Goal: Obtain resource: Download file/media

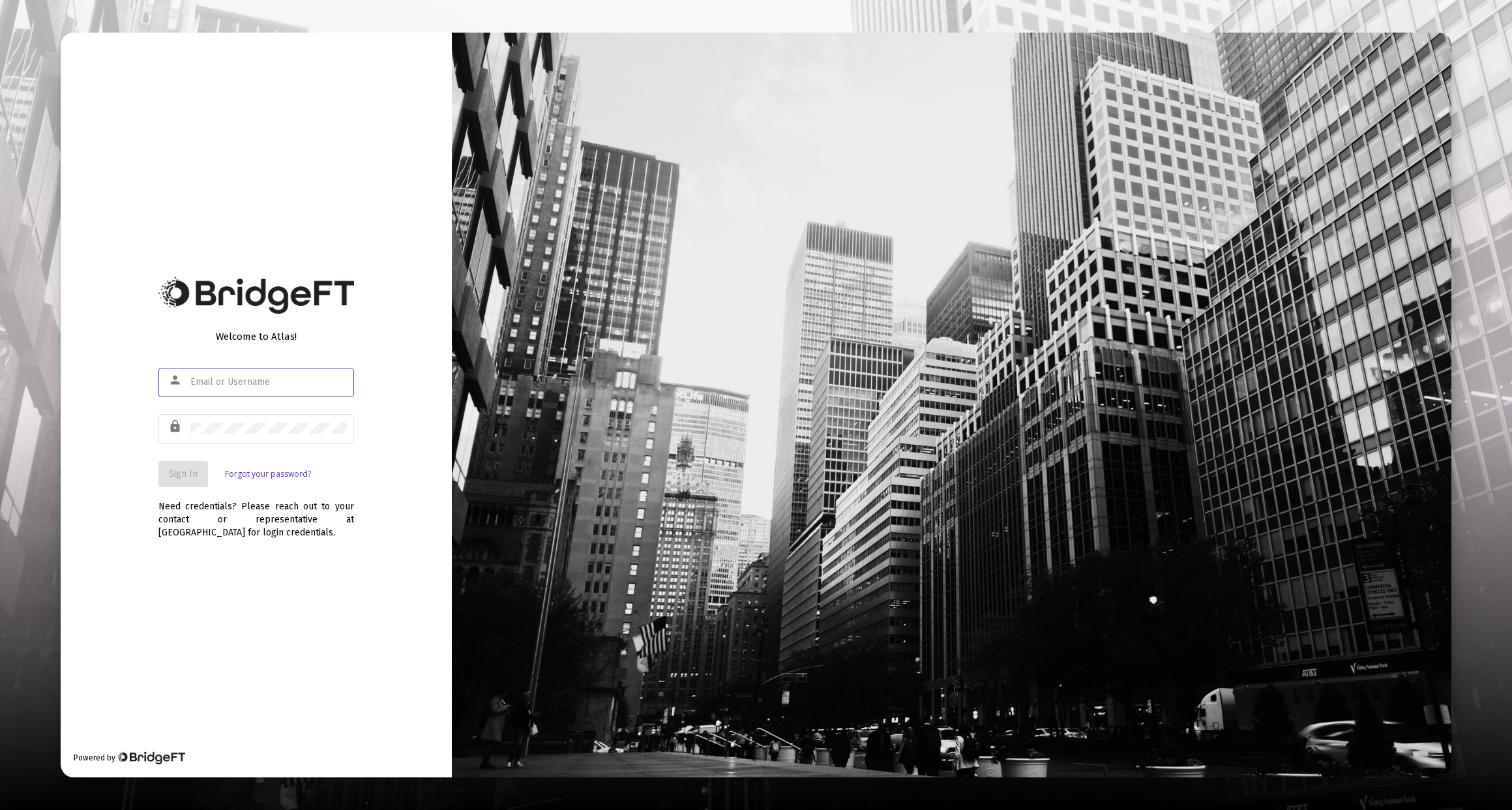
type input "[PERSON_NAME][EMAIL_ADDRESS][DOMAIN_NAME]"
click at [187, 474] on span "Sign In" at bounding box center [182, 474] width 28 height 11
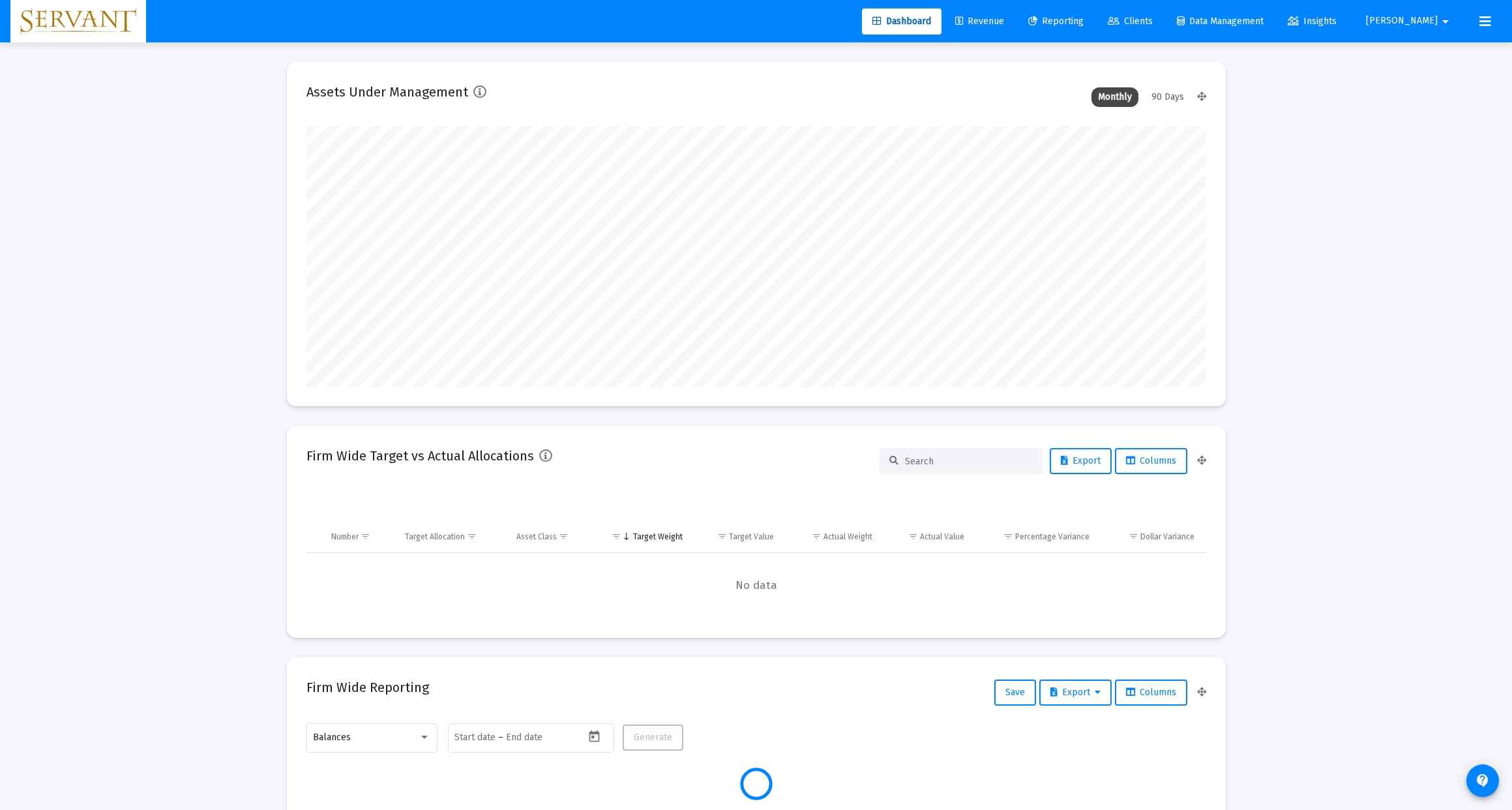
scroll to position [261, 900]
type input "[DATE]"
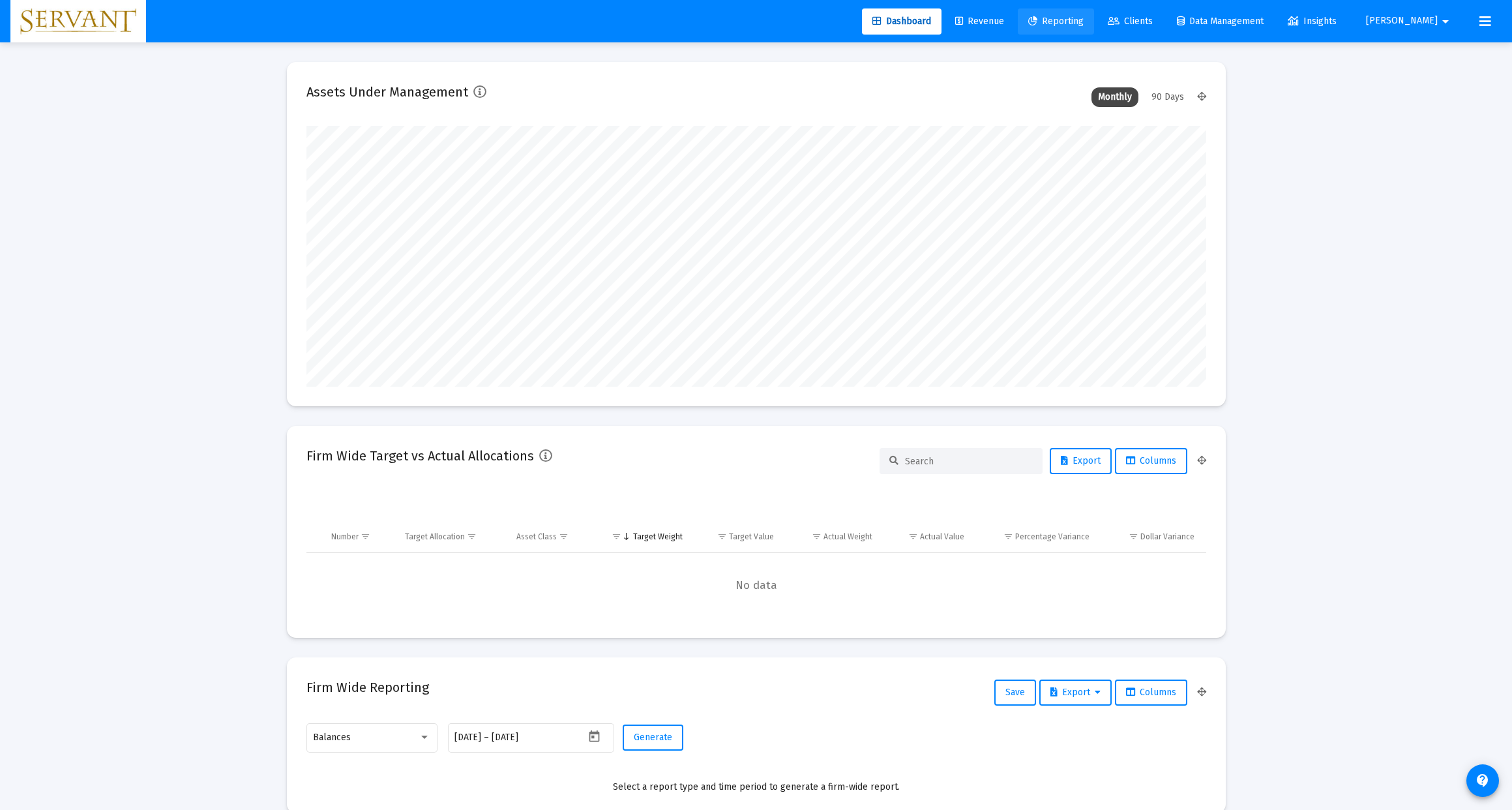
click at [1083, 23] on span "Reporting" at bounding box center [1056, 21] width 55 height 11
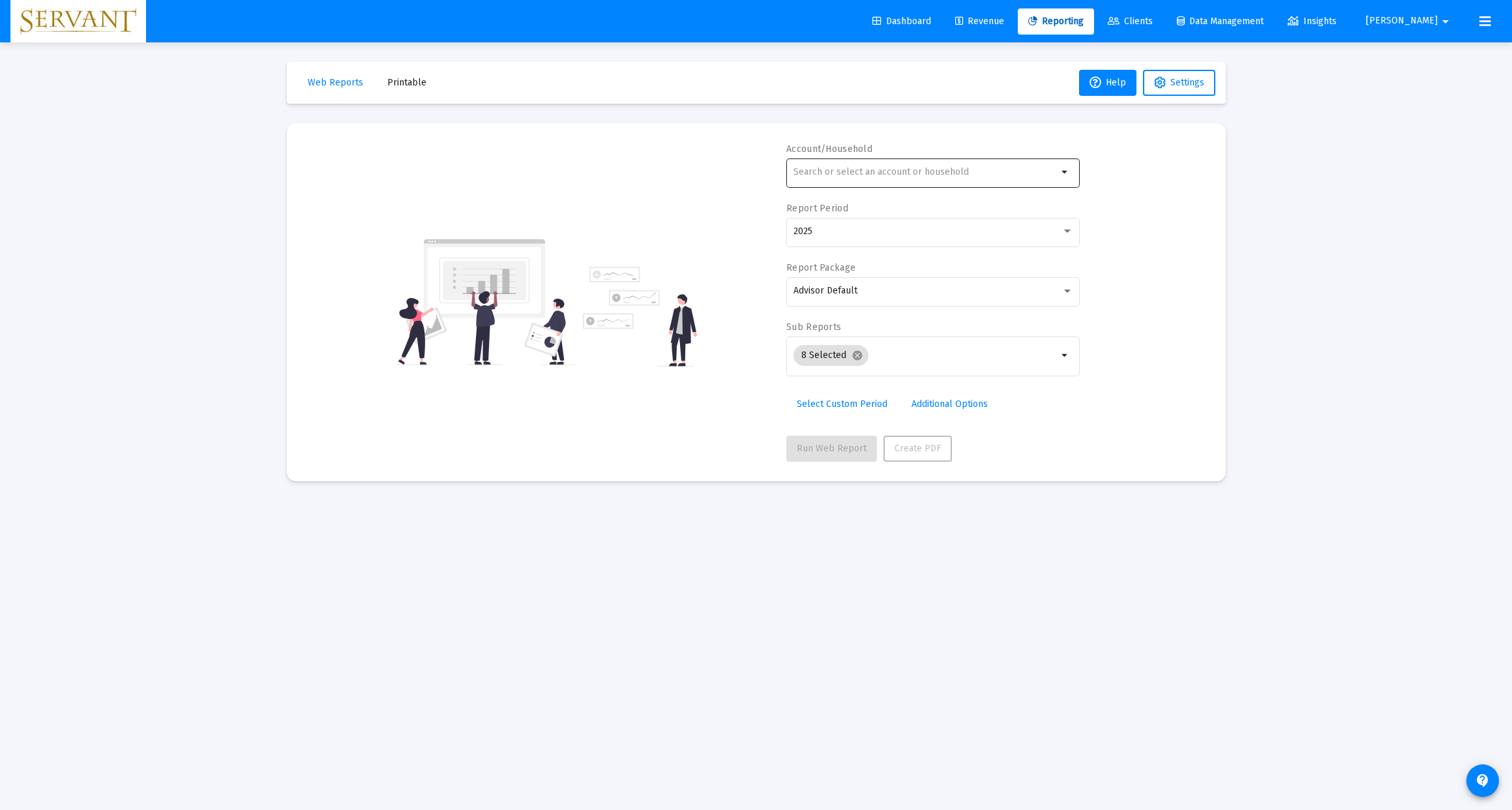
click at [1067, 174] on mat-icon "arrow_drop_down" at bounding box center [1065, 172] width 16 height 16
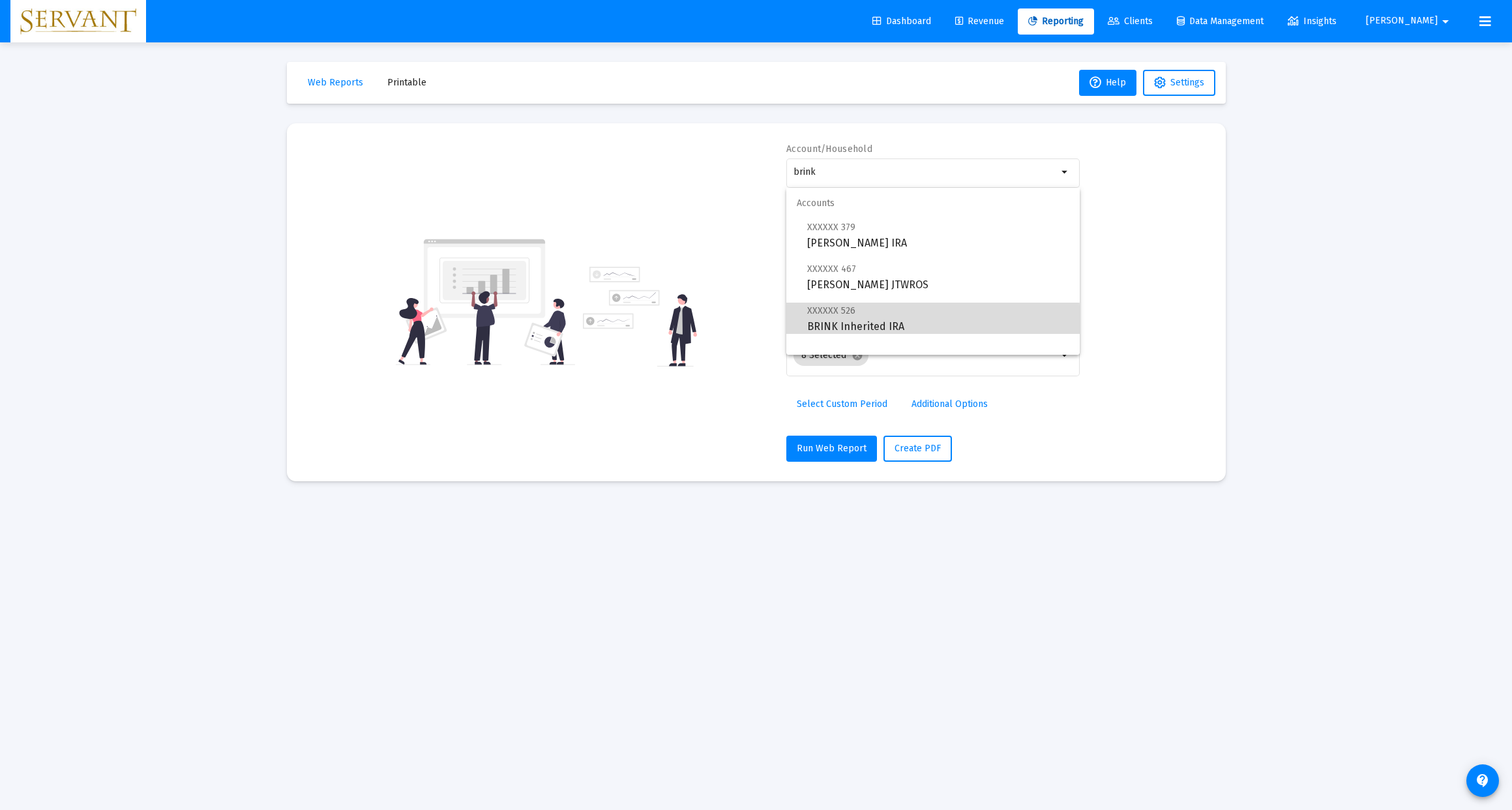
click at [837, 322] on span "XXXXXX 526 BRINK Inherited IRA" at bounding box center [938, 318] width 262 height 32
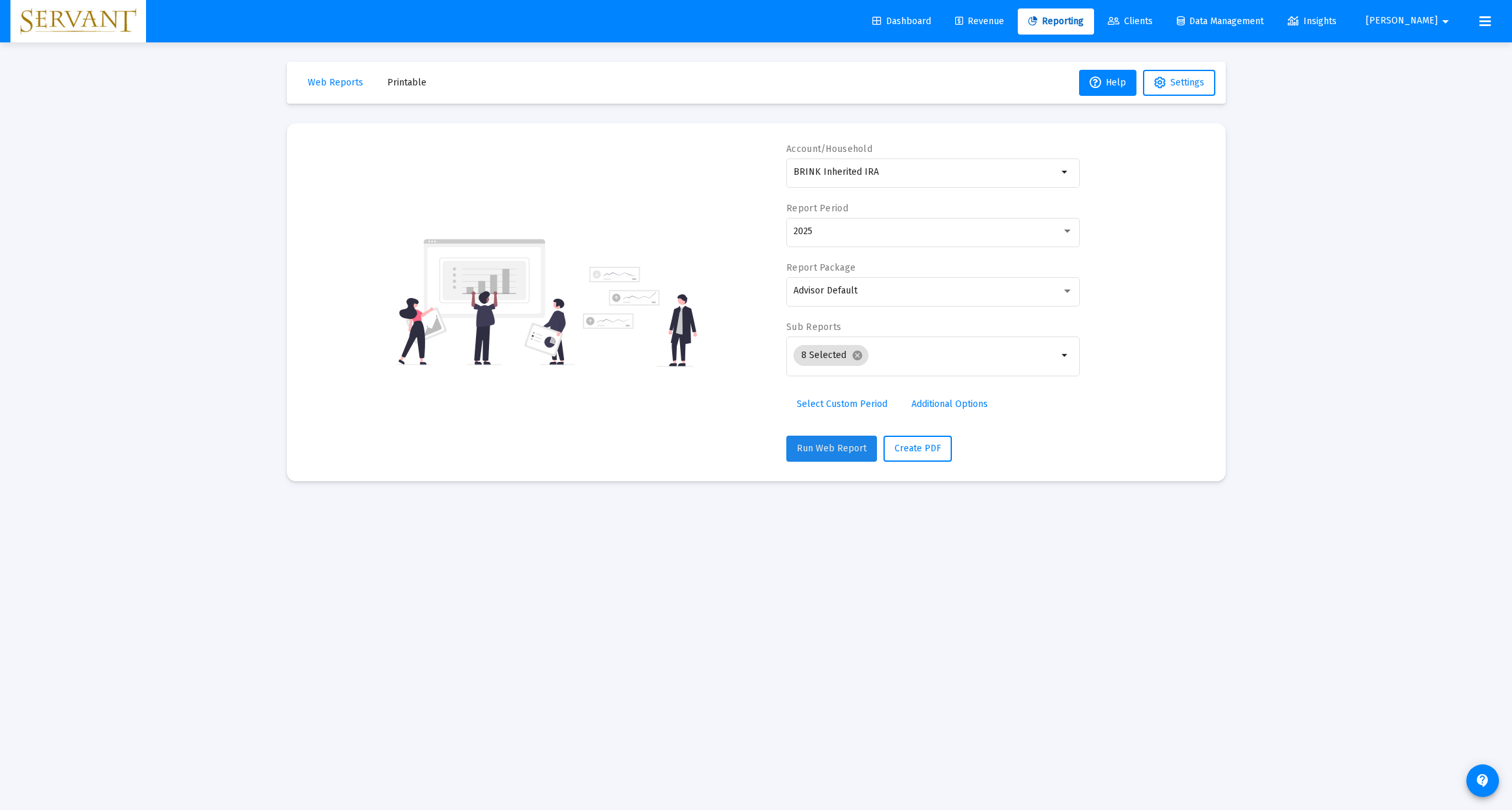
click at [835, 445] on span "Run Web Report" at bounding box center [832, 448] width 70 height 11
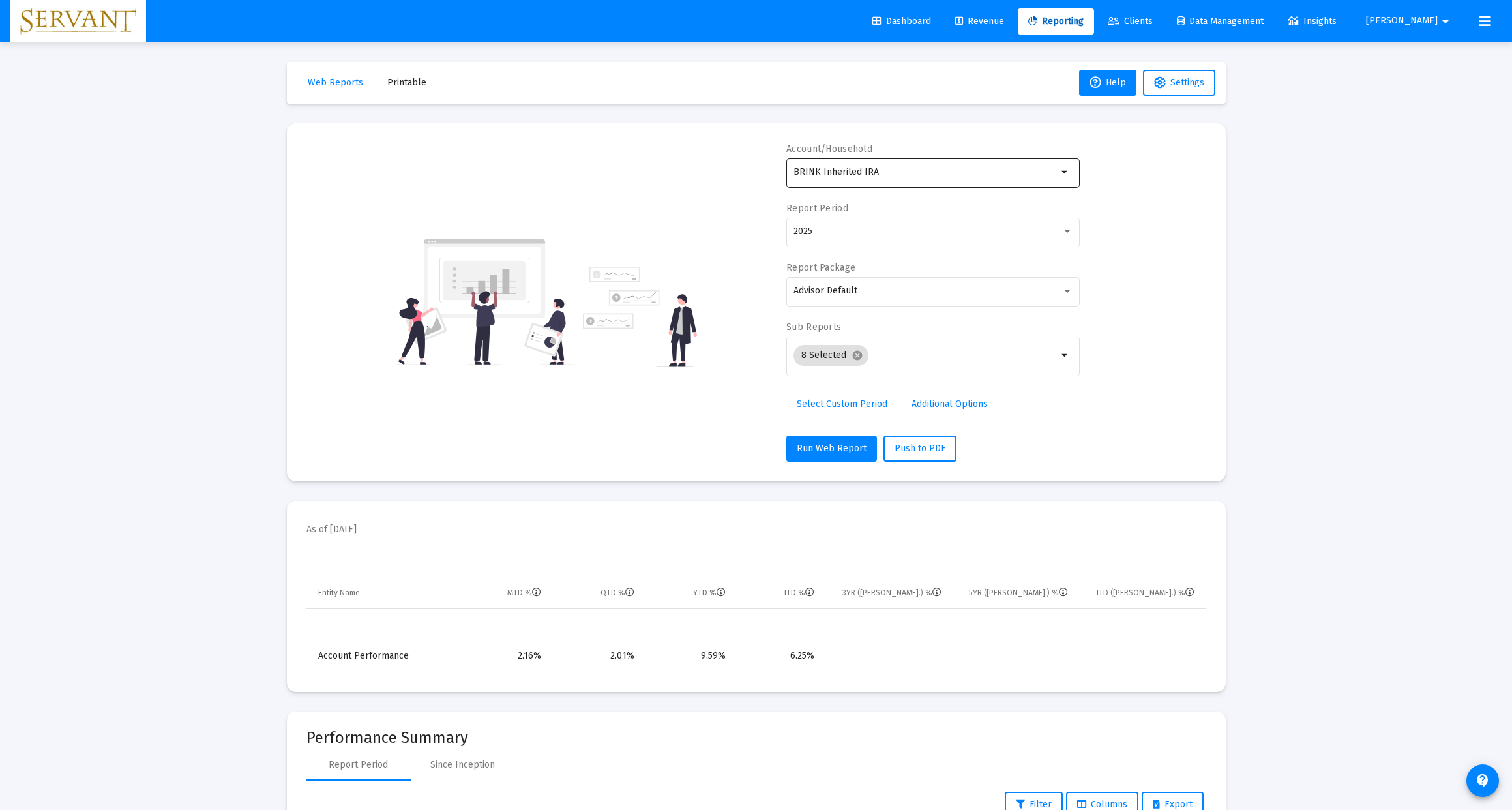
click at [1069, 174] on mat-icon "arrow_drop_down" at bounding box center [1065, 172] width 16 height 16
click at [868, 237] on span "XXXXXX 379 [PERSON_NAME] IRA" at bounding box center [938, 235] width 262 height 32
type input "[PERSON_NAME] IRA"
click at [821, 460] on button "Run Web Report" at bounding box center [832, 447] width 91 height 26
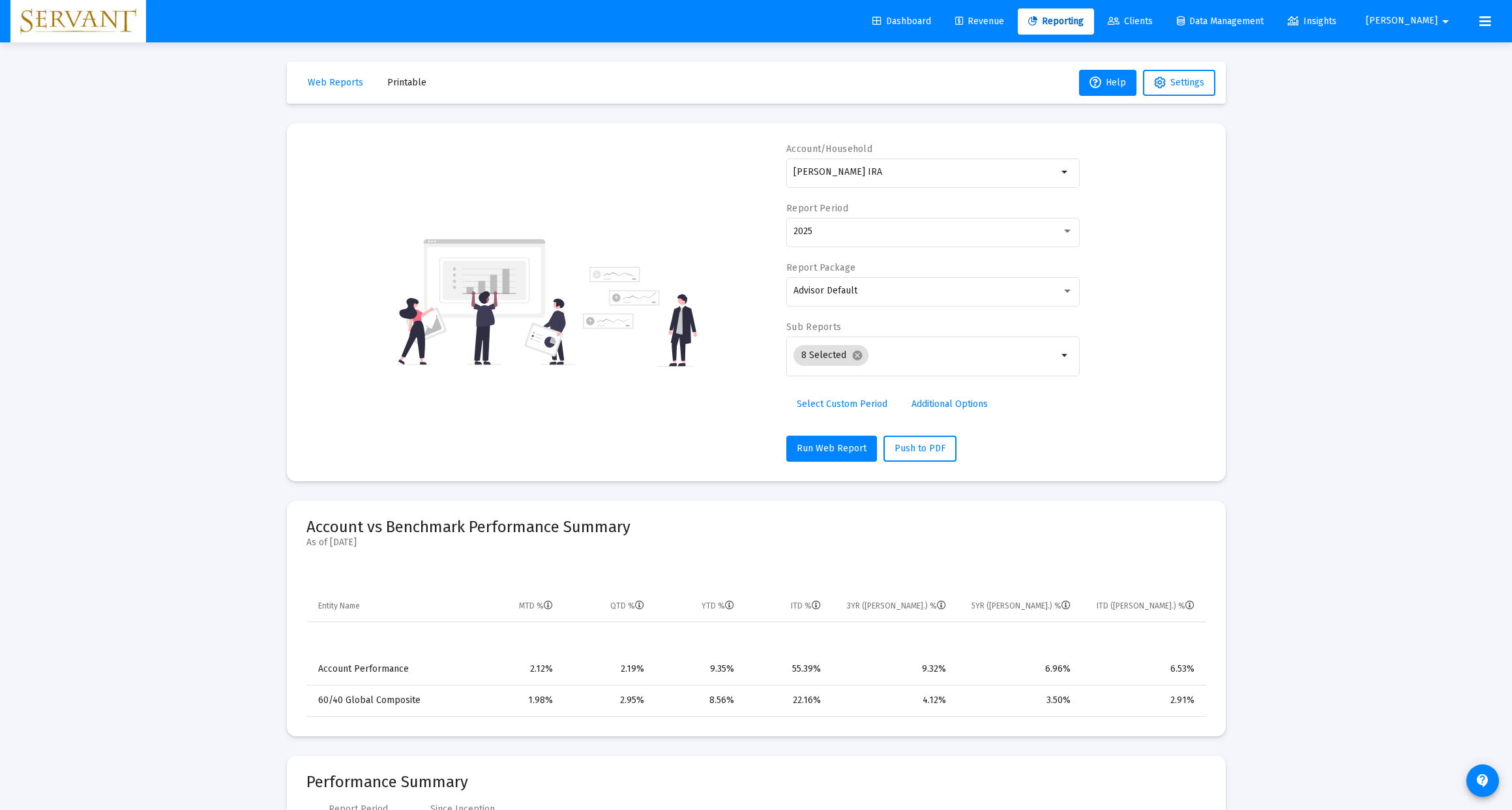
scroll to position [0, 0]
click at [857, 356] on mat-icon "cancel" at bounding box center [857, 355] width 12 height 12
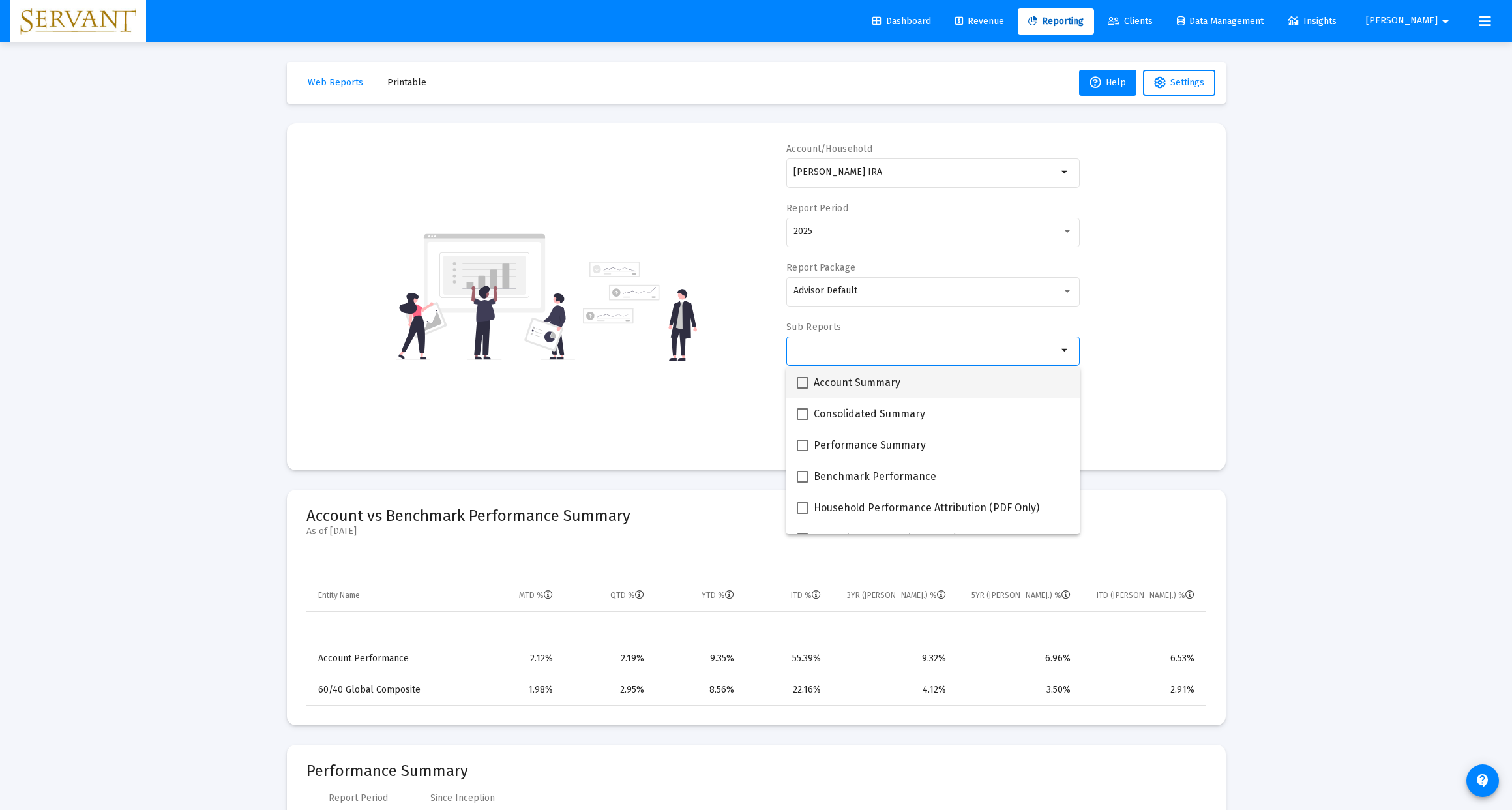
click at [804, 386] on span at bounding box center [802, 382] width 12 height 12
click at [802, 388] on input "Account Summary" at bounding box center [802, 388] width 1 height 1
checkbox input "true"
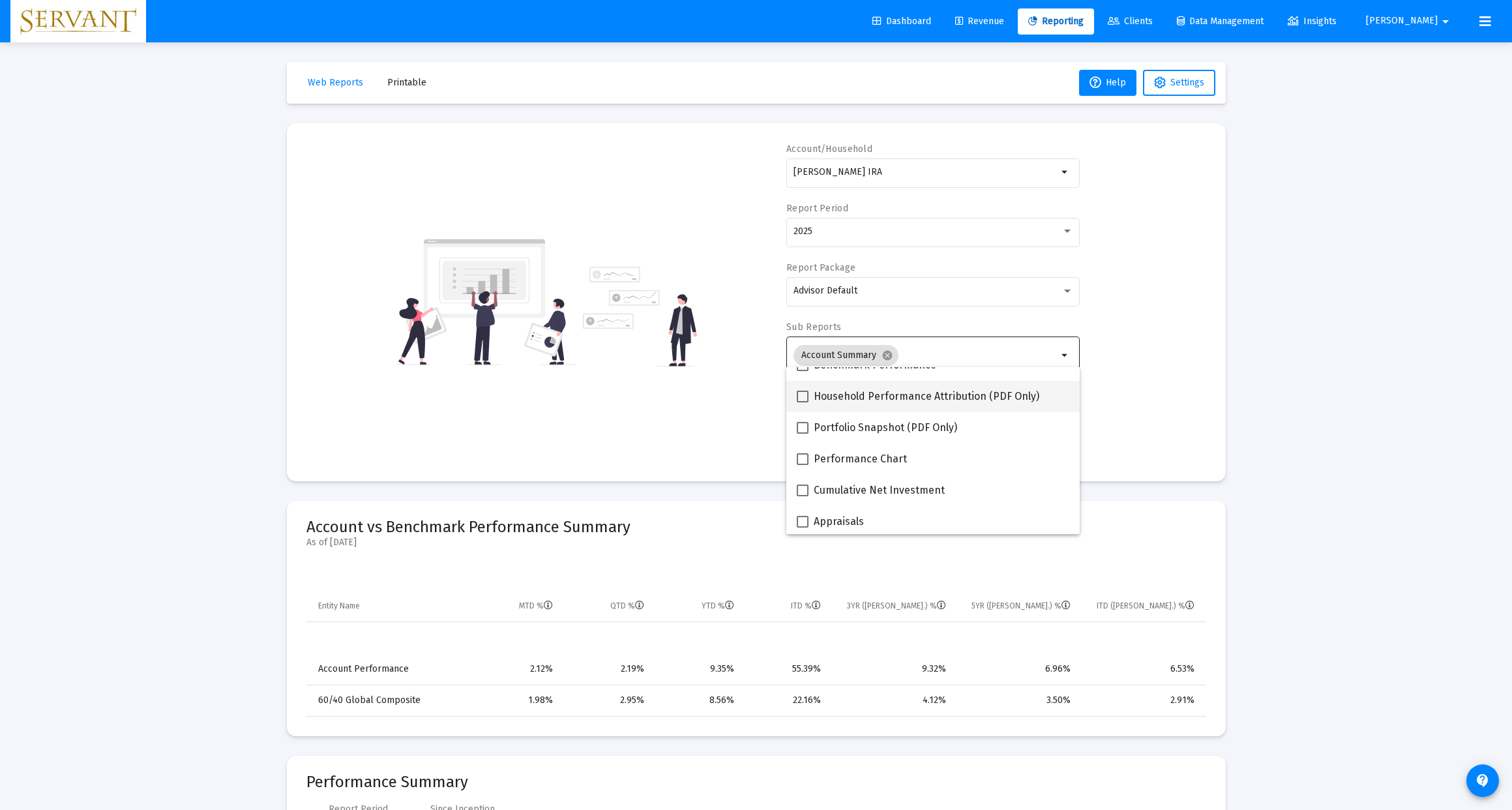
scroll to position [113, 0]
click at [805, 429] on span at bounding box center [802, 426] width 12 height 12
click at [802, 432] on input "Portfolio Snapshot (PDF Only)" at bounding box center [802, 432] width 1 height 1
checkbox input "true"
click at [807, 458] on span at bounding box center [802, 457] width 12 height 12
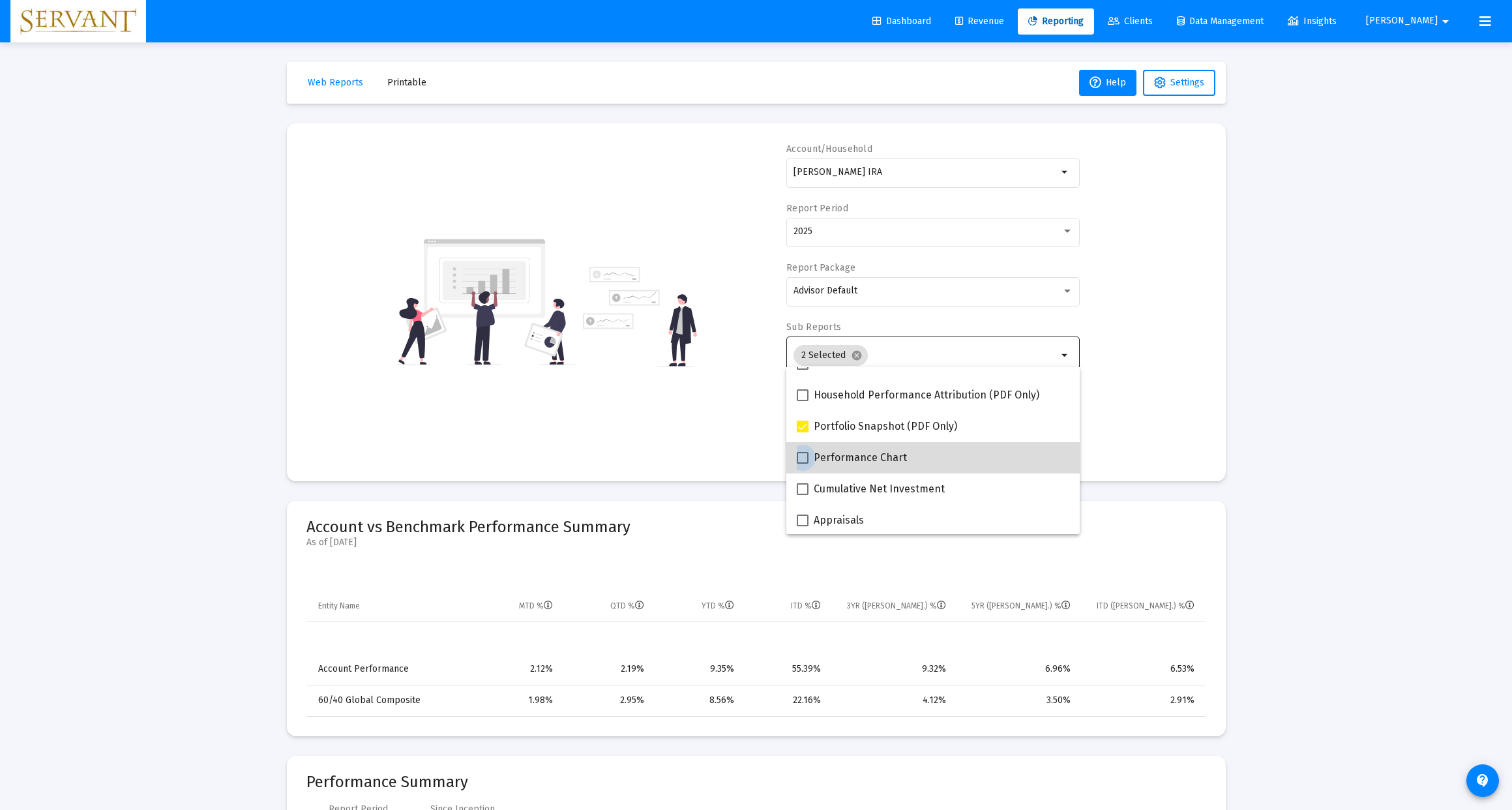
click at [802, 463] on input "Performance Chart" at bounding box center [802, 463] width 1 height 1
checkbox input "true"
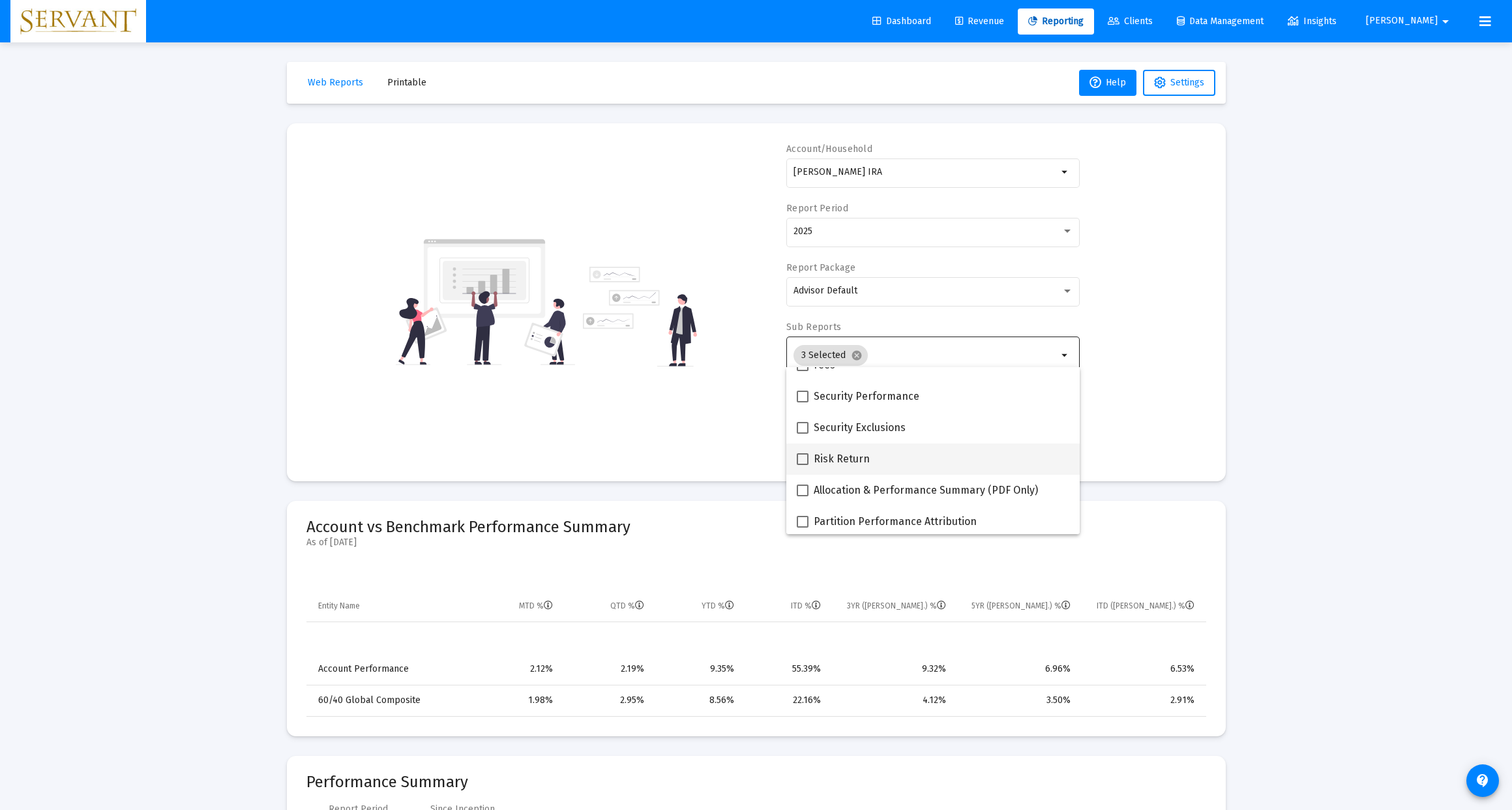
scroll to position [515, 0]
click at [805, 465] on span at bounding box center [802, 463] width 12 height 12
click at [802, 469] on input "Risk Return" at bounding box center [802, 469] width 1 height 1
checkbox input "true"
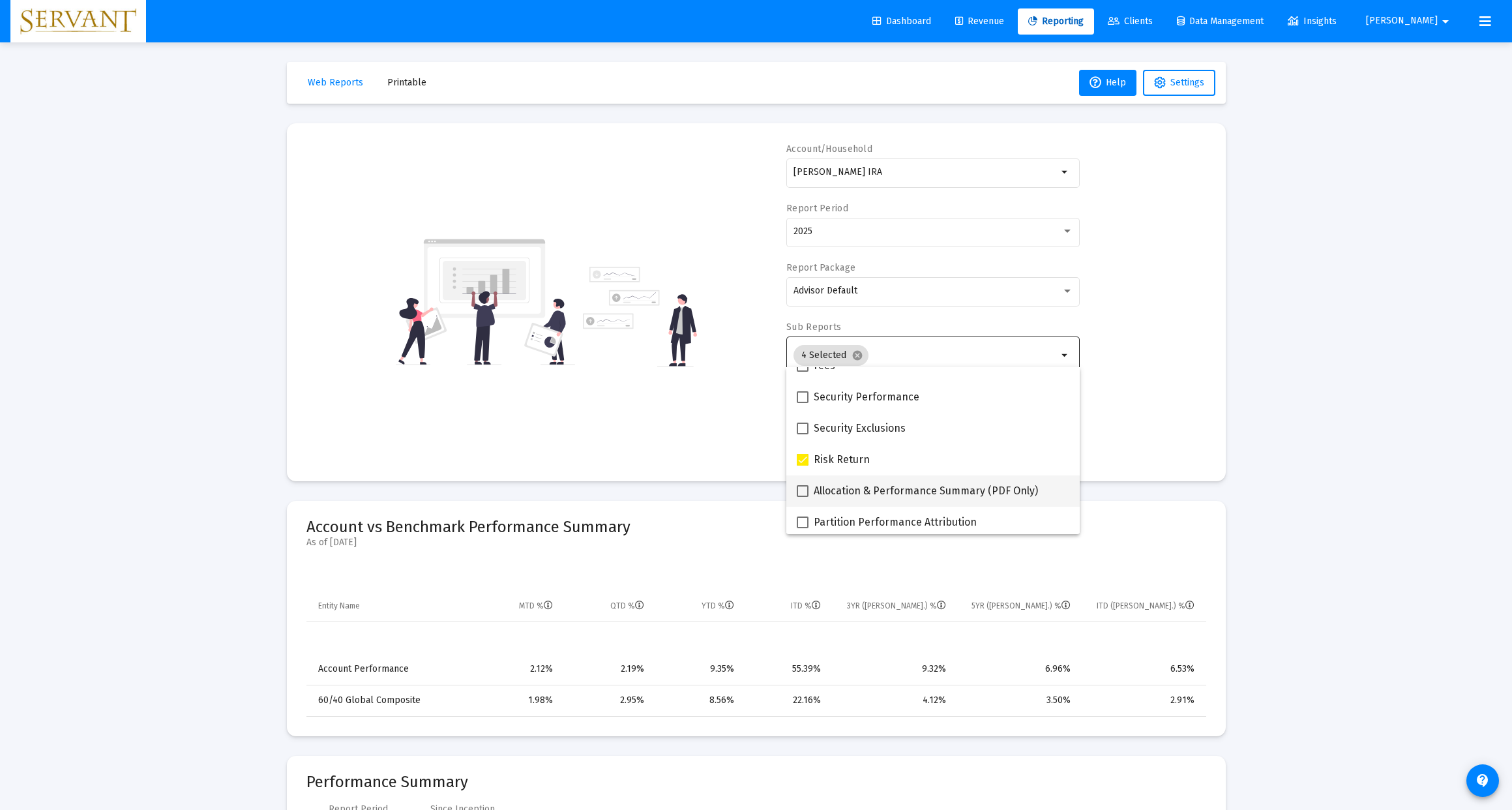
click at [805, 494] on span at bounding box center [802, 490] width 12 height 12
click at [802, 497] on input "Allocation & Performance Summary (PDF Only)" at bounding box center [802, 497] width 1 height 1
checkbox input "true"
click at [1163, 411] on div "Account/Household [PERSON_NAME] IRA arrow_drop_down Report Period 2025 Report P…" at bounding box center [756, 302] width 900 height 319
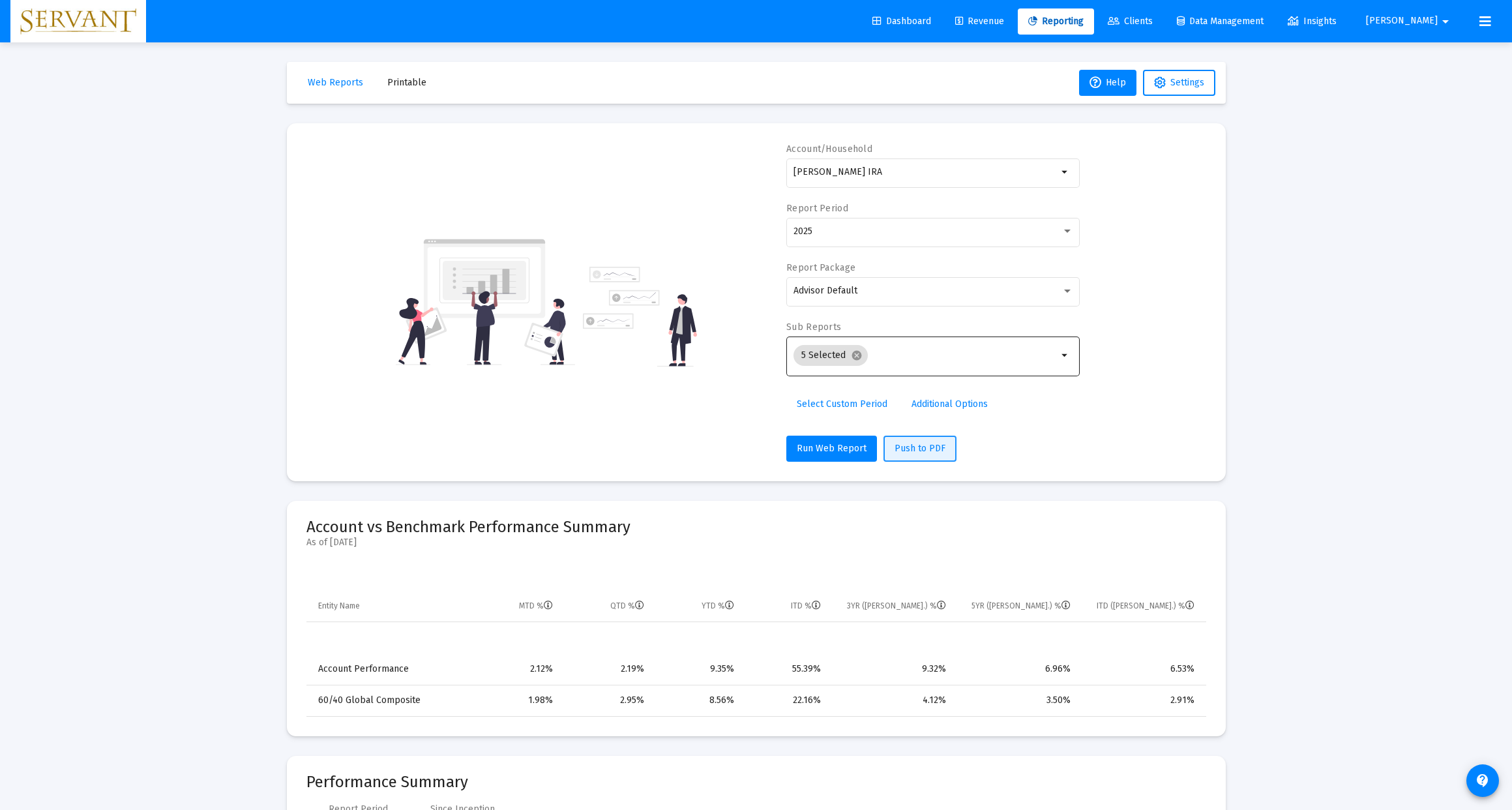
click at [913, 453] on span "Push to PDF" at bounding box center [920, 448] width 51 height 11
click at [1062, 176] on mat-icon "arrow_drop_down" at bounding box center [1065, 172] width 16 height 16
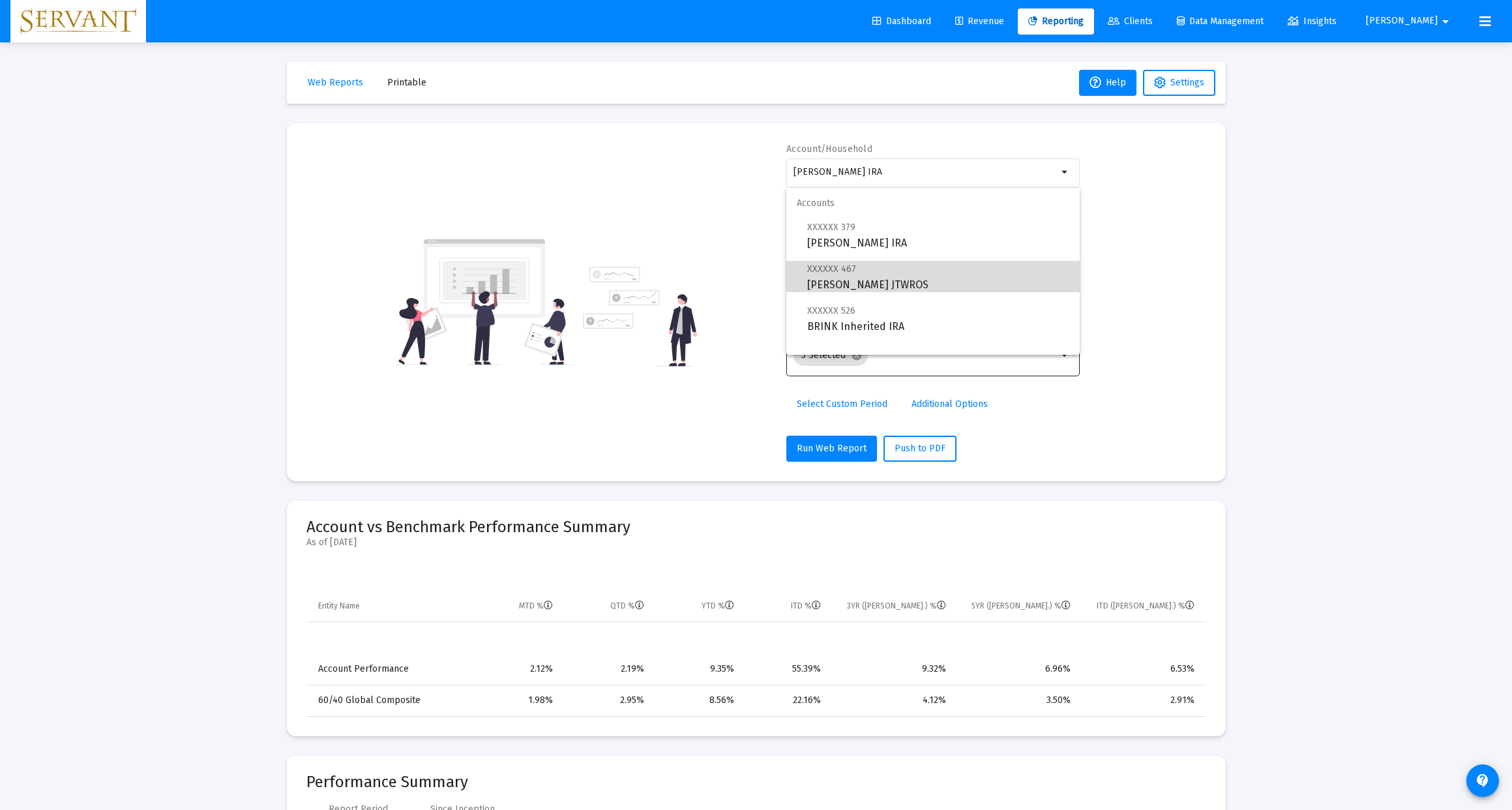
click at [864, 274] on span "XXXXXX 467 [PERSON_NAME] JTWROS" at bounding box center [938, 277] width 262 height 32
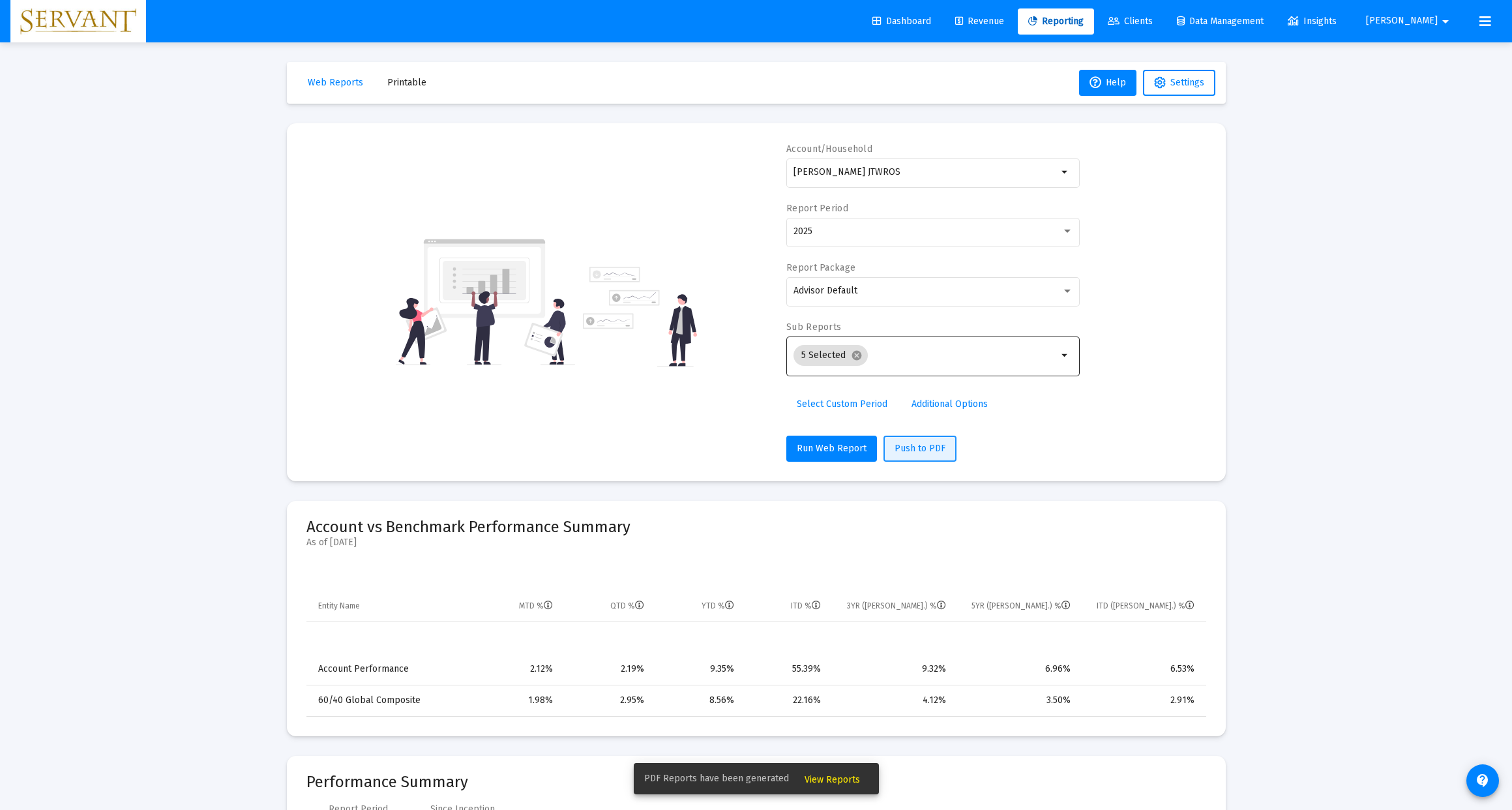
click at [912, 451] on span "Push to PDF" at bounding box center [920, 448] width 51 height 11
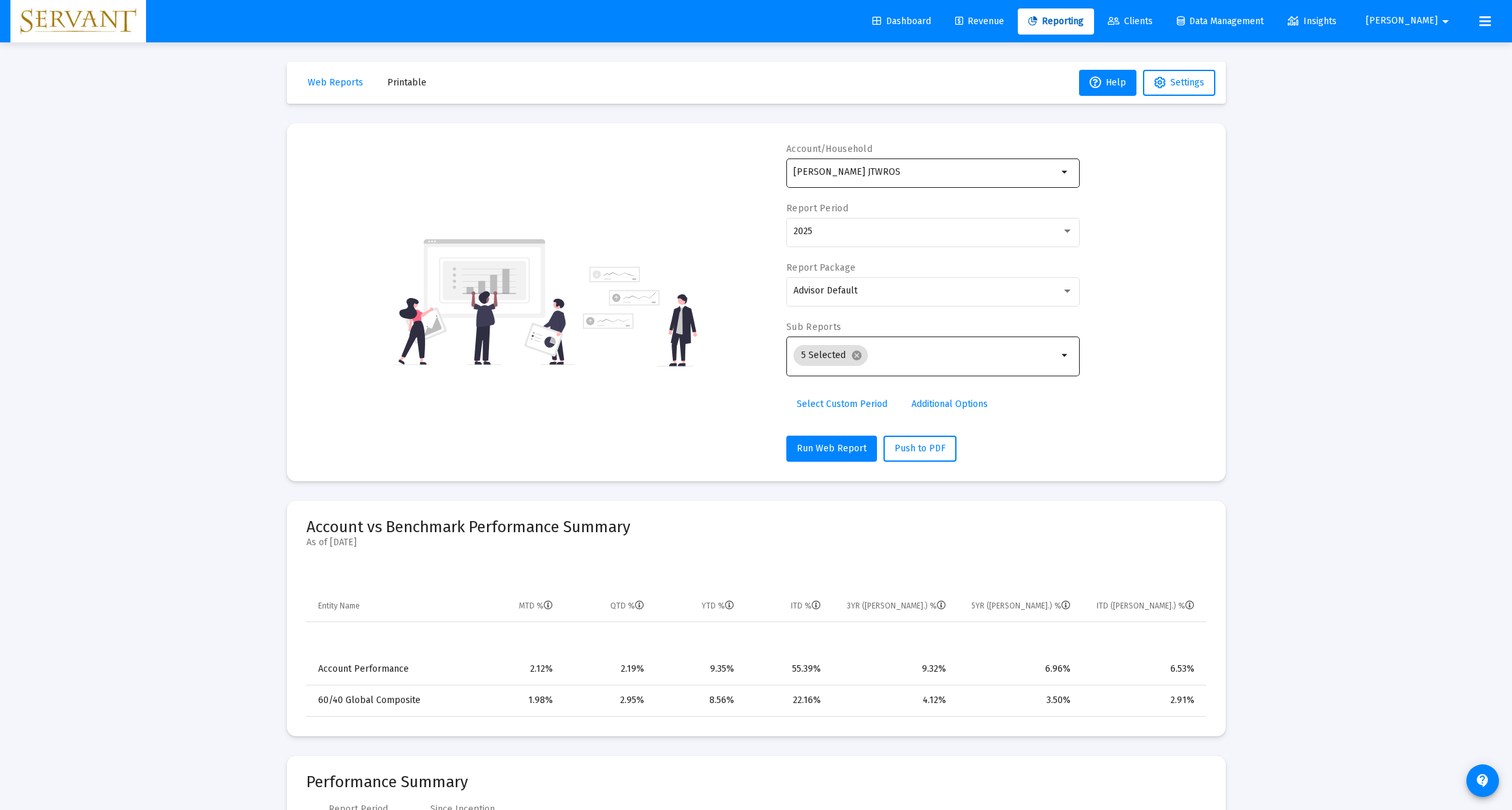
click at [1064, 171] on mat-icon "arrow_drop_down" at bounding box center [1065, 172] width 16 height 16
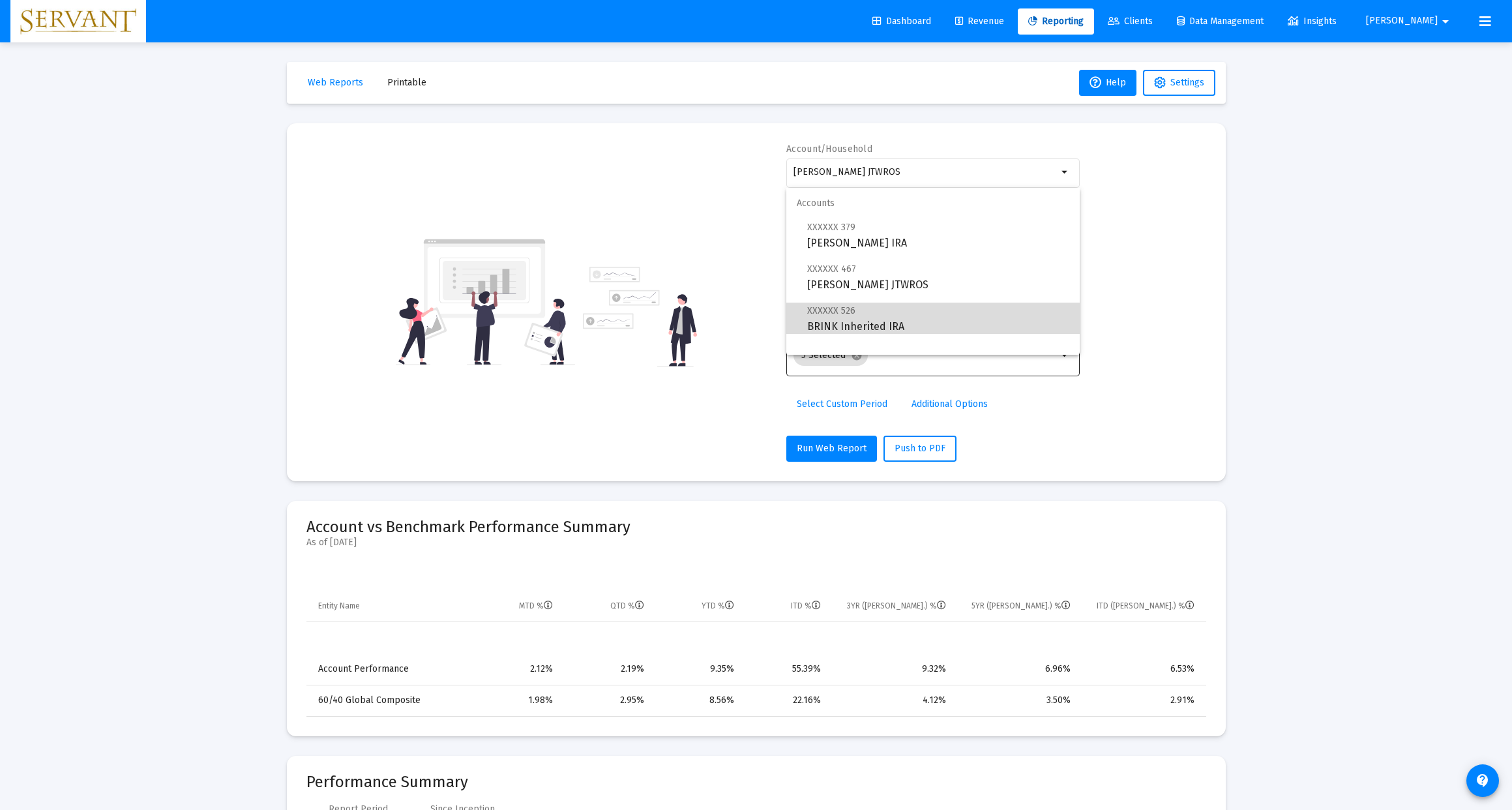
click at [836, 325] on span "XXXXXX 526 BRINK Inherited IRA" at bounding box center [938, 318] width 262 height 32
type input "BRINK Inherited IRA"
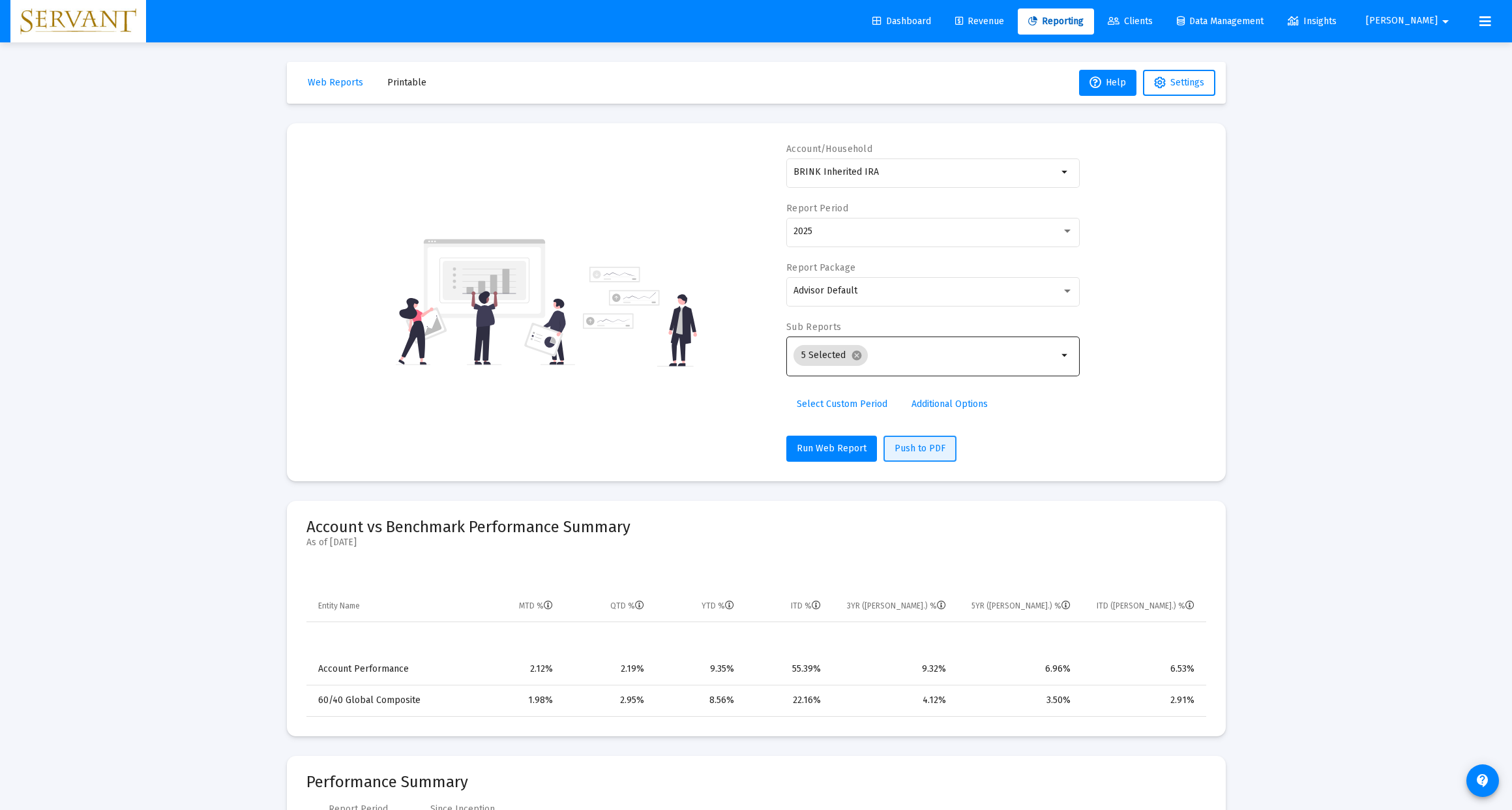
click at [918, 449] on span "Push to PDF" at bounding box center [920, 448] width 51 height 11
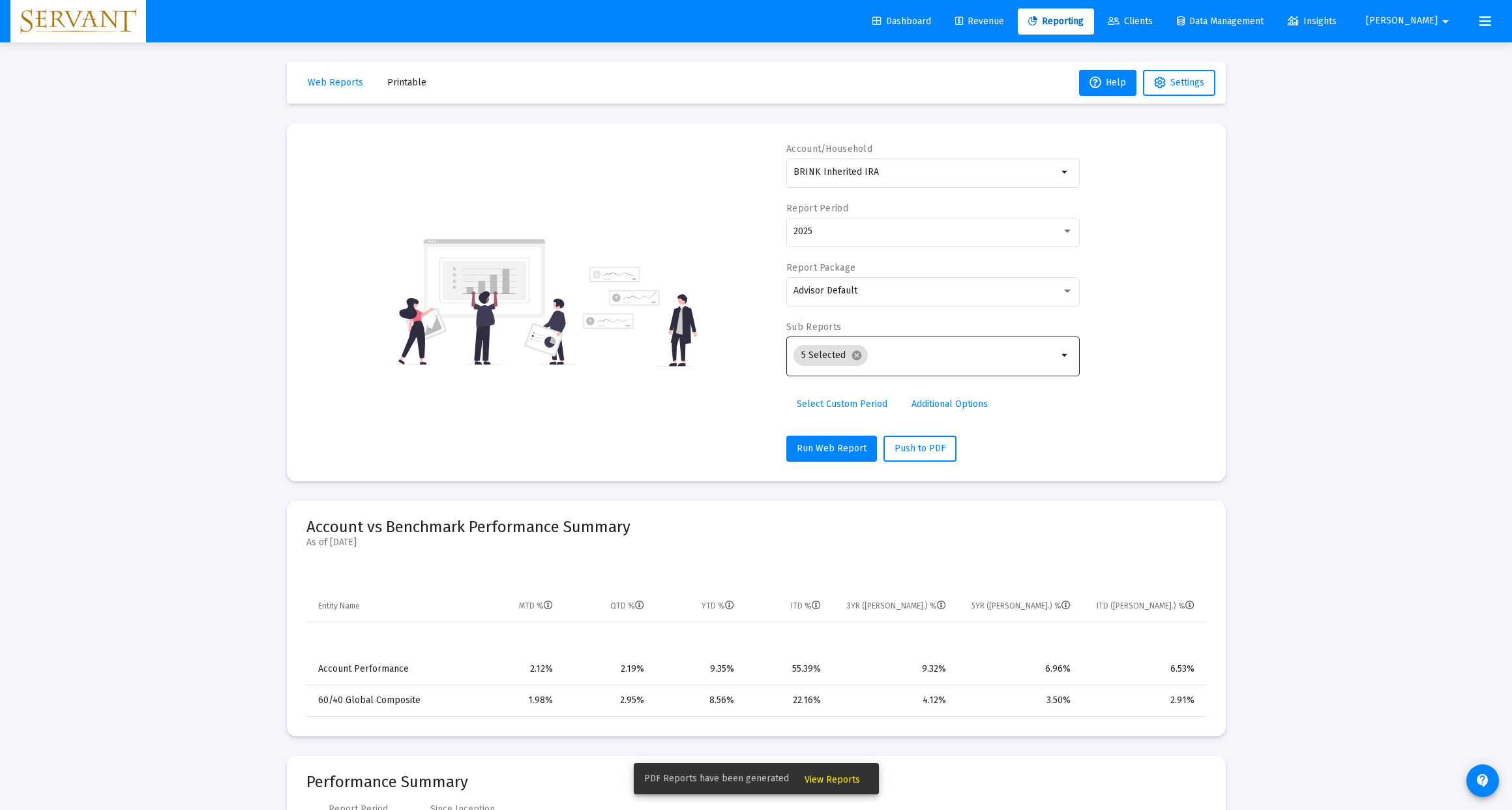
click at [829, 776] on span "View Reports" at bounding box center [832, 779] width 55 height 11
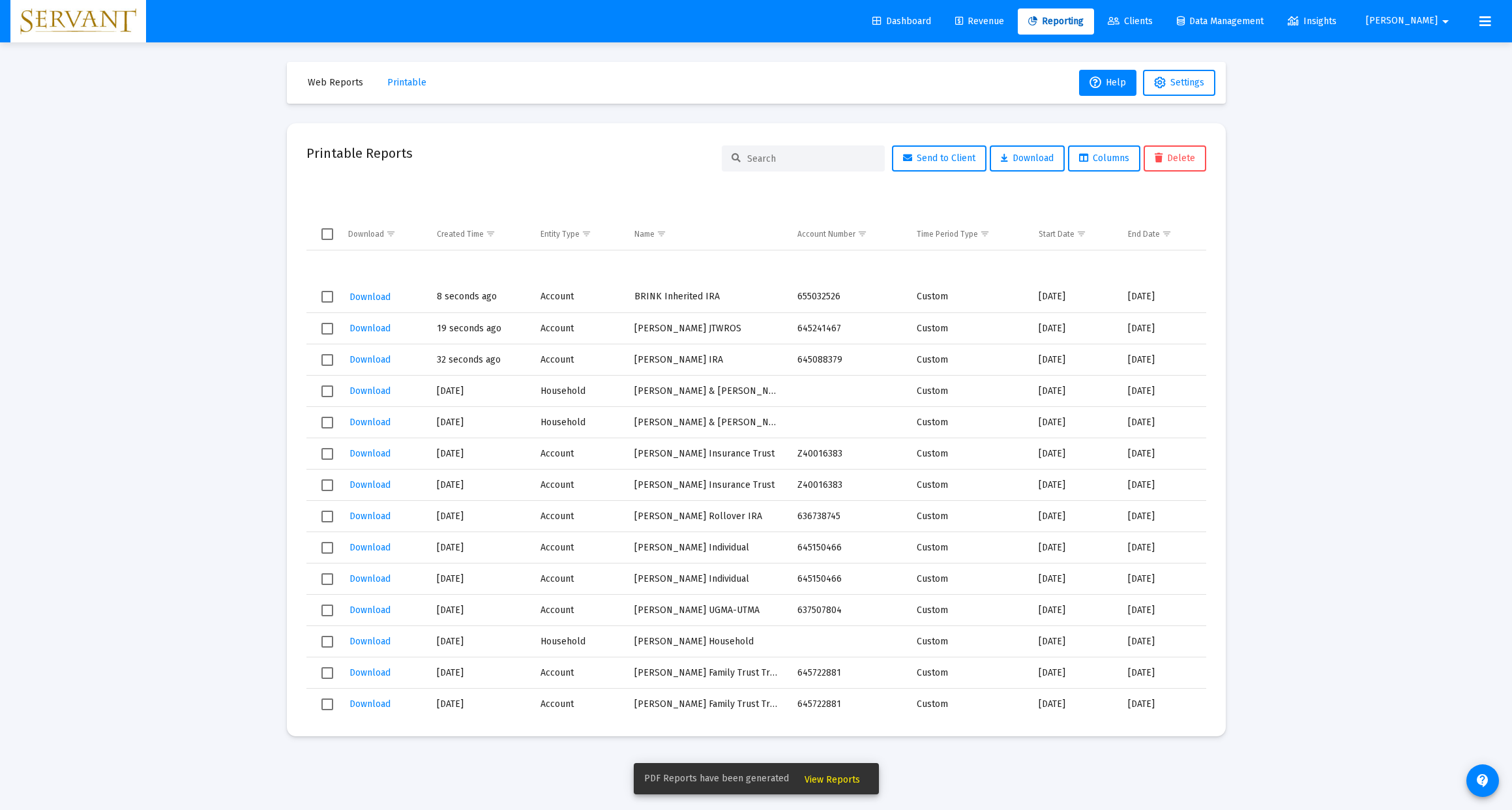
click at [323, 296] on span "Select row" at bounding box center [327, 296] width 12 height 12
click at [329, 329] on span "Select row" at bounding box center [327, 328] width 12 height 12
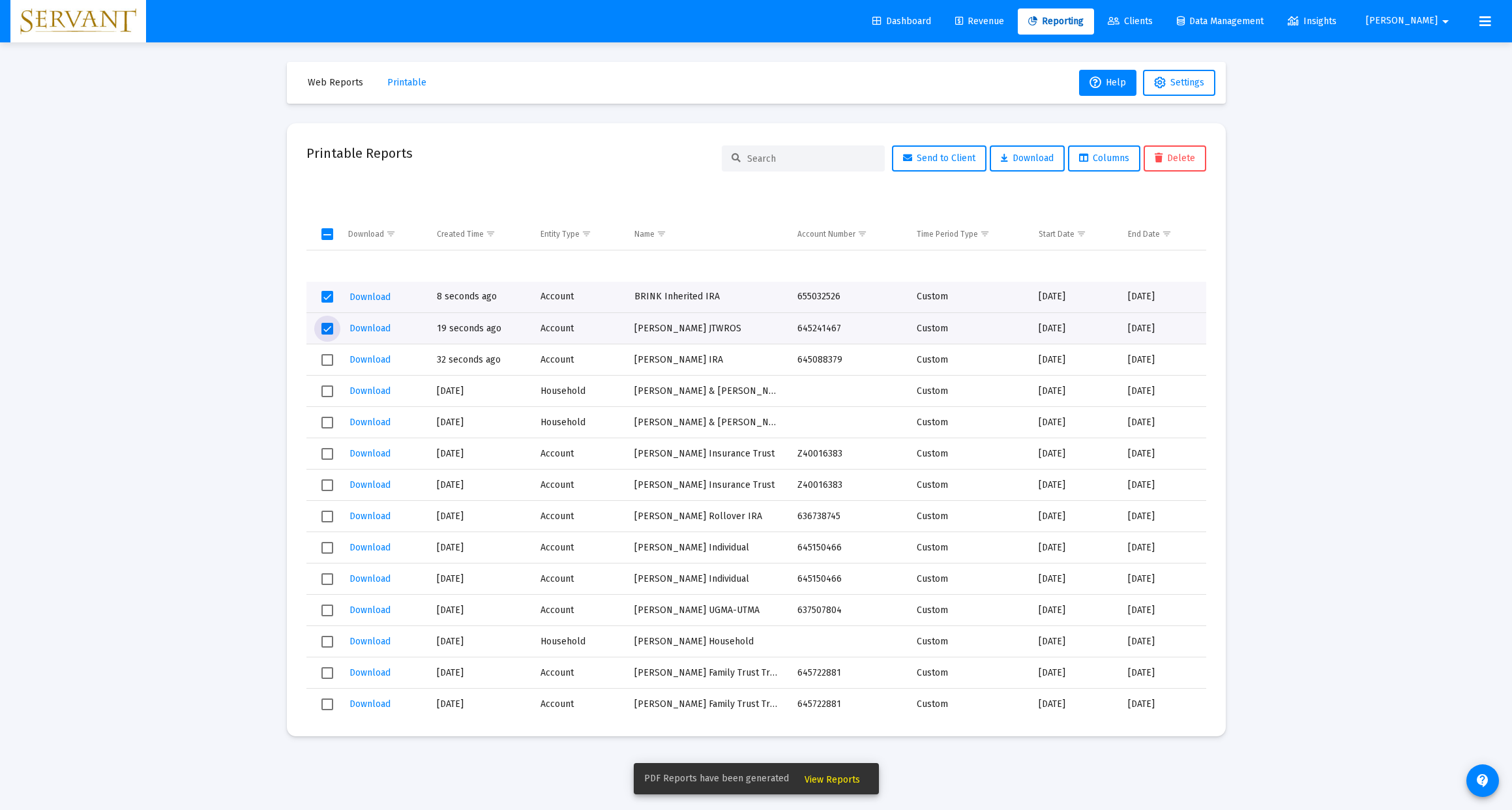
click at [329, 359] on span "Select row" at bounding box center [327, 359] width 12 height 12
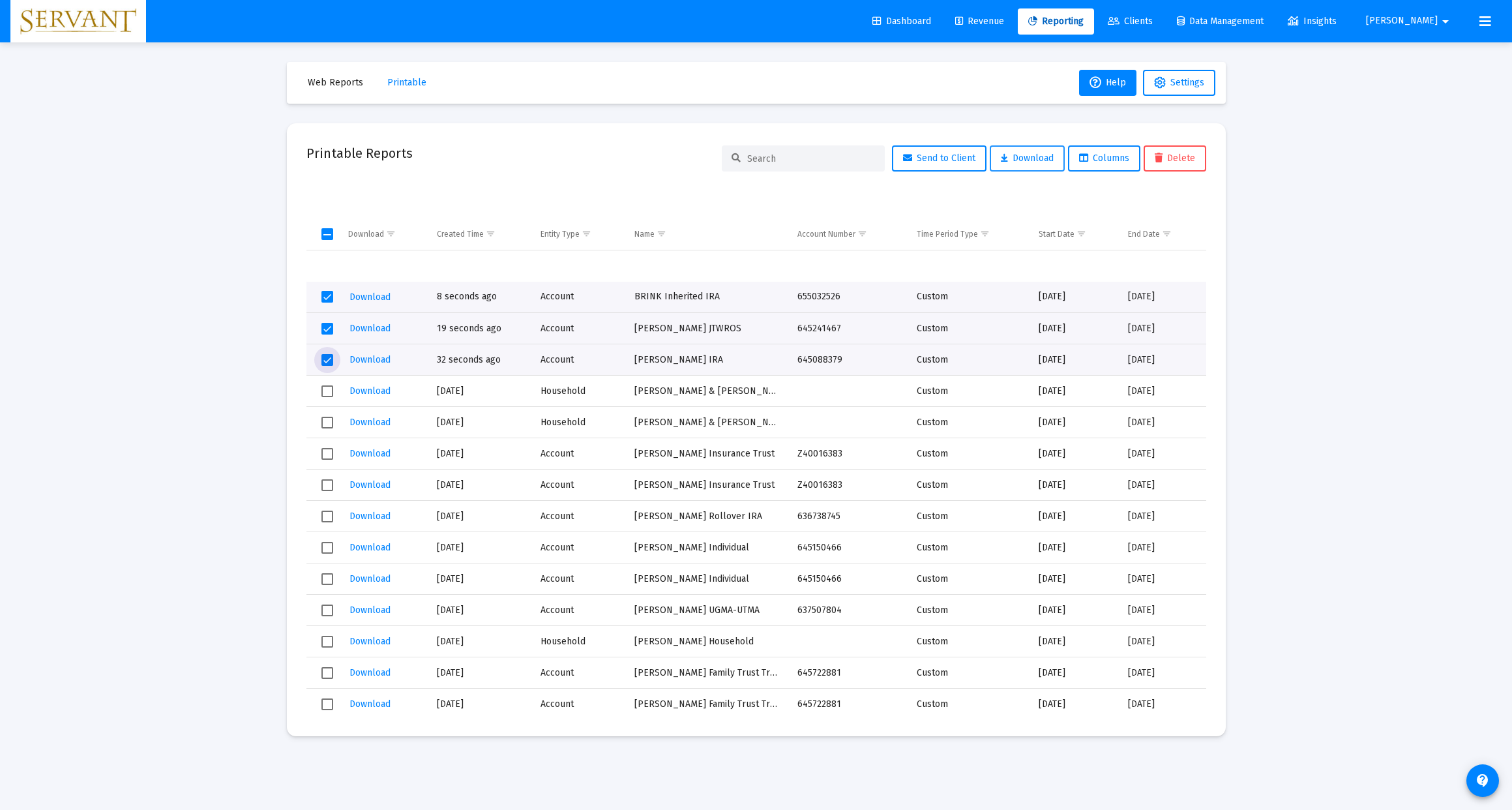
click at [1030, 162] on span "Download" at bounding box center [1027, 158] width 53 height 11
click at [1083, 25] on span "Reporting" at bounding box center [1056, 21] width 55 height 11
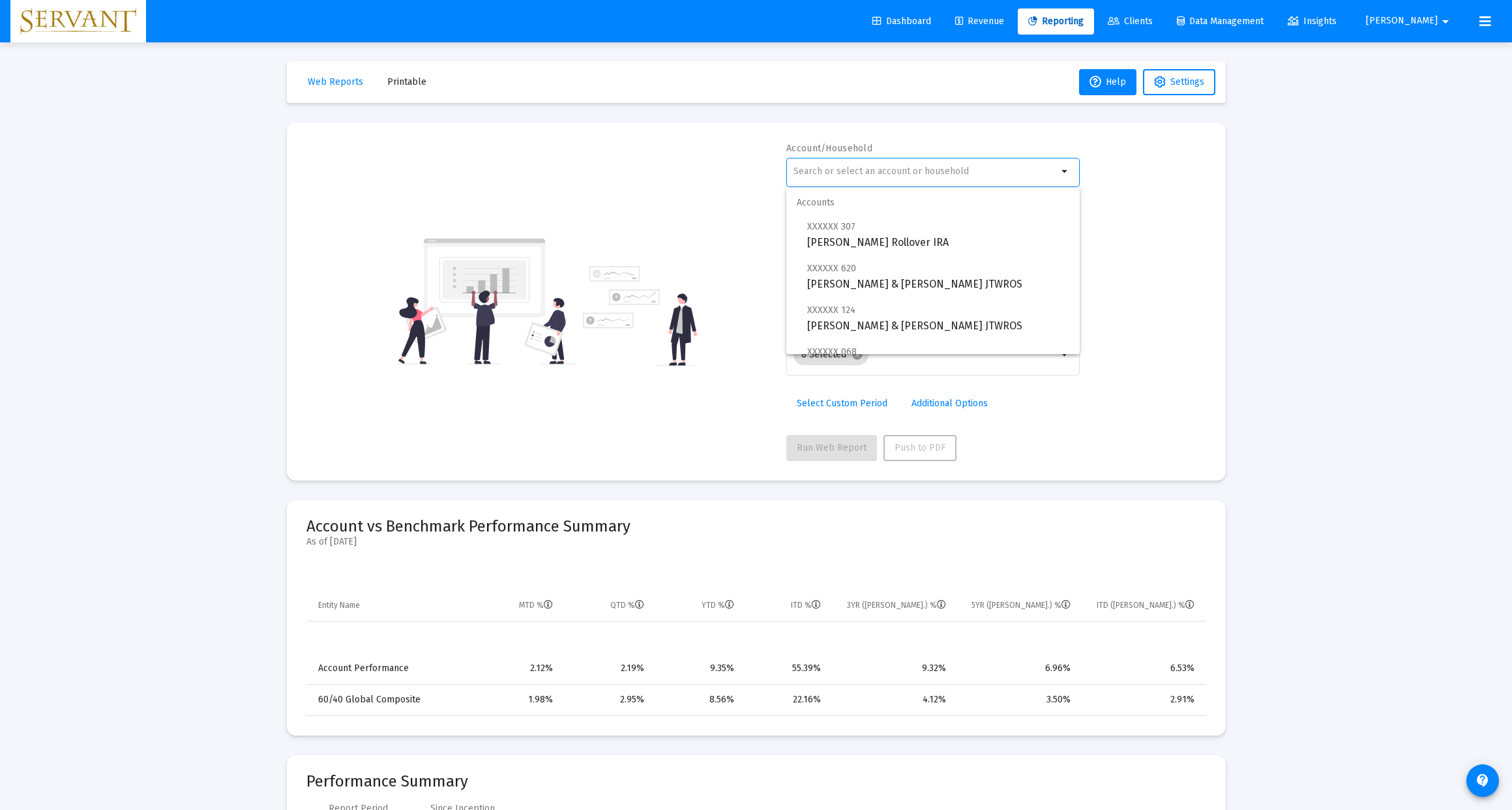
click at [974, 175] on input "text" at bounding box center [925, 171] width 264 height 10
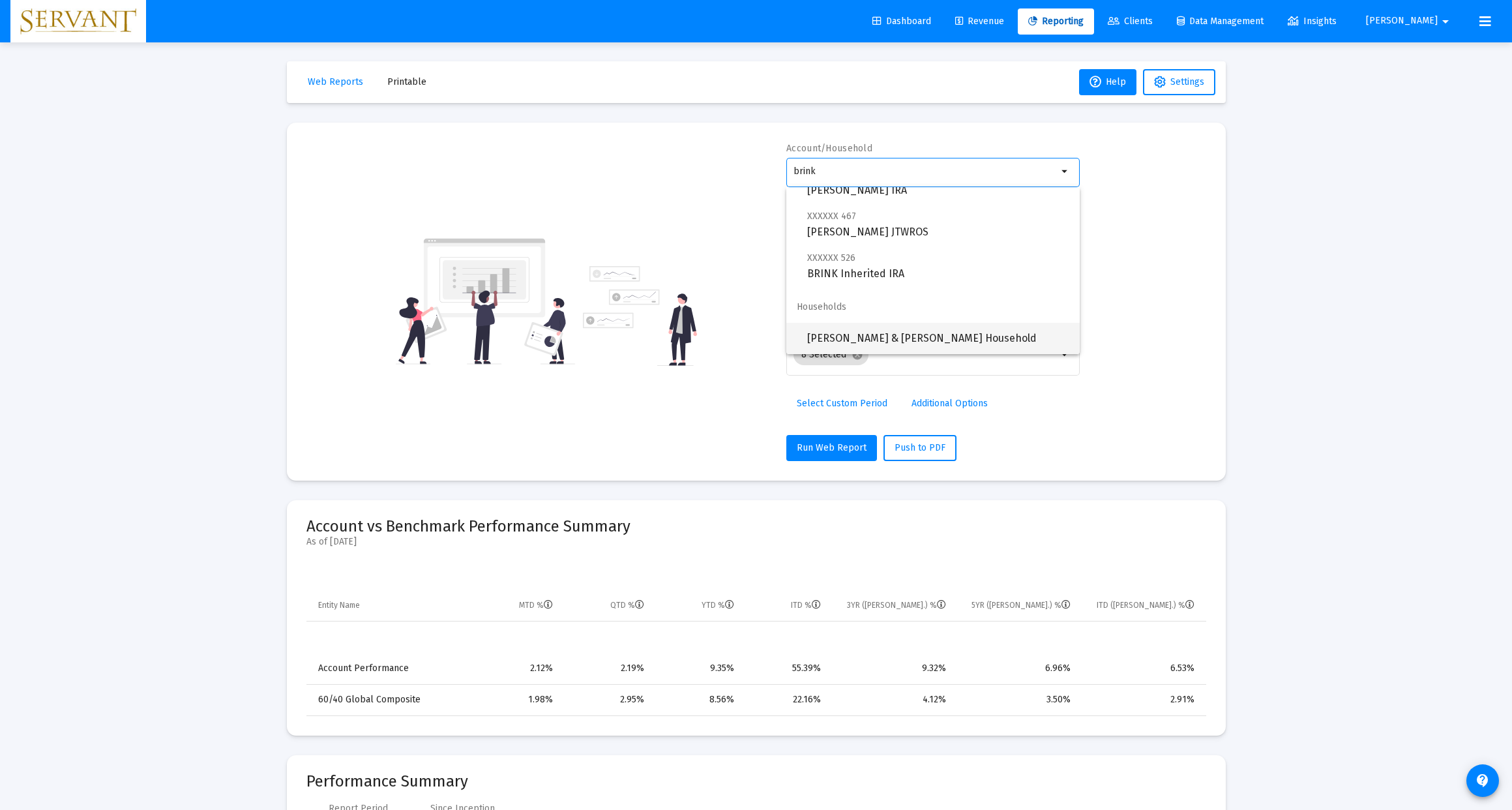
scroll to position [52, 0]
click at [889, 336] on span "[PERSON_NAME] & [PERSON_NAME] Household" at bounding box center [938, 338] width 262 height 31
type input "[PERSON_NAME] & [PERSON_NAME] Household"
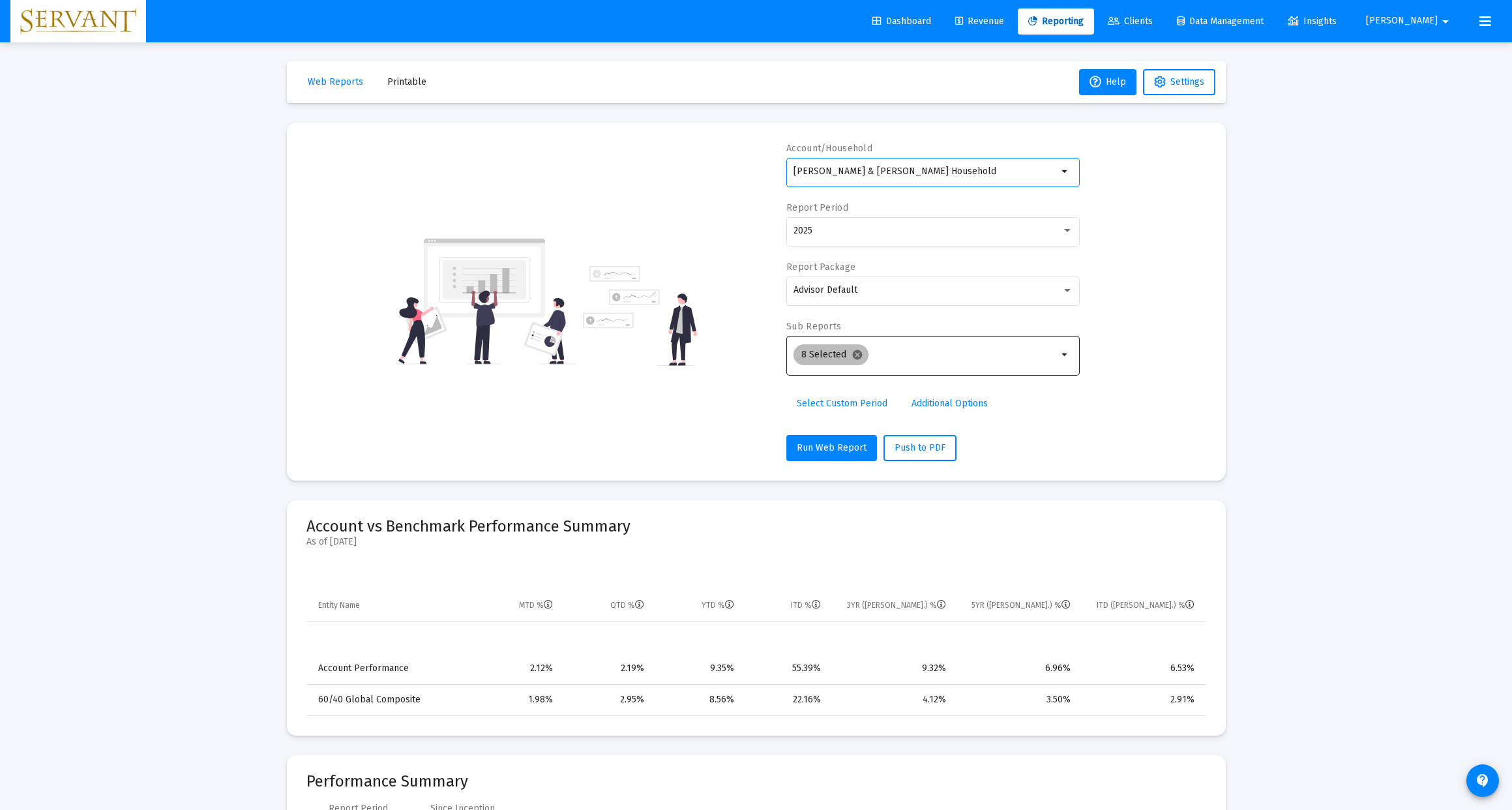
click at [854, 357] on mat-icon "cancel" at bounding box center [857, 354] width 12 height 12
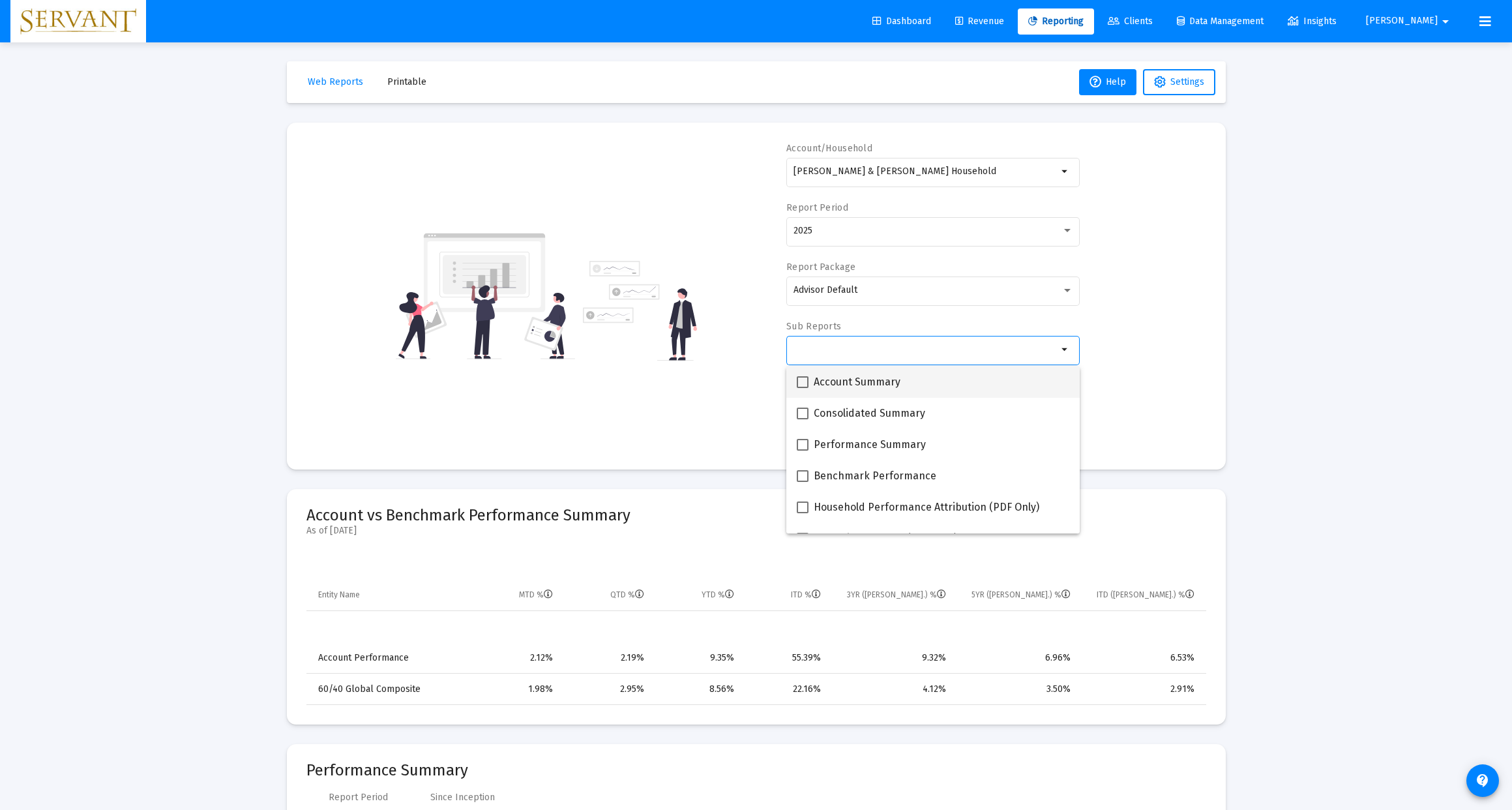
click at [805, 383] on span at bounding box center [802, 381] width 12 height 12
click at [802, 388] on input "Account Summary" at bounding box center [802, 388] width 1 height 1
checkbox input "true"
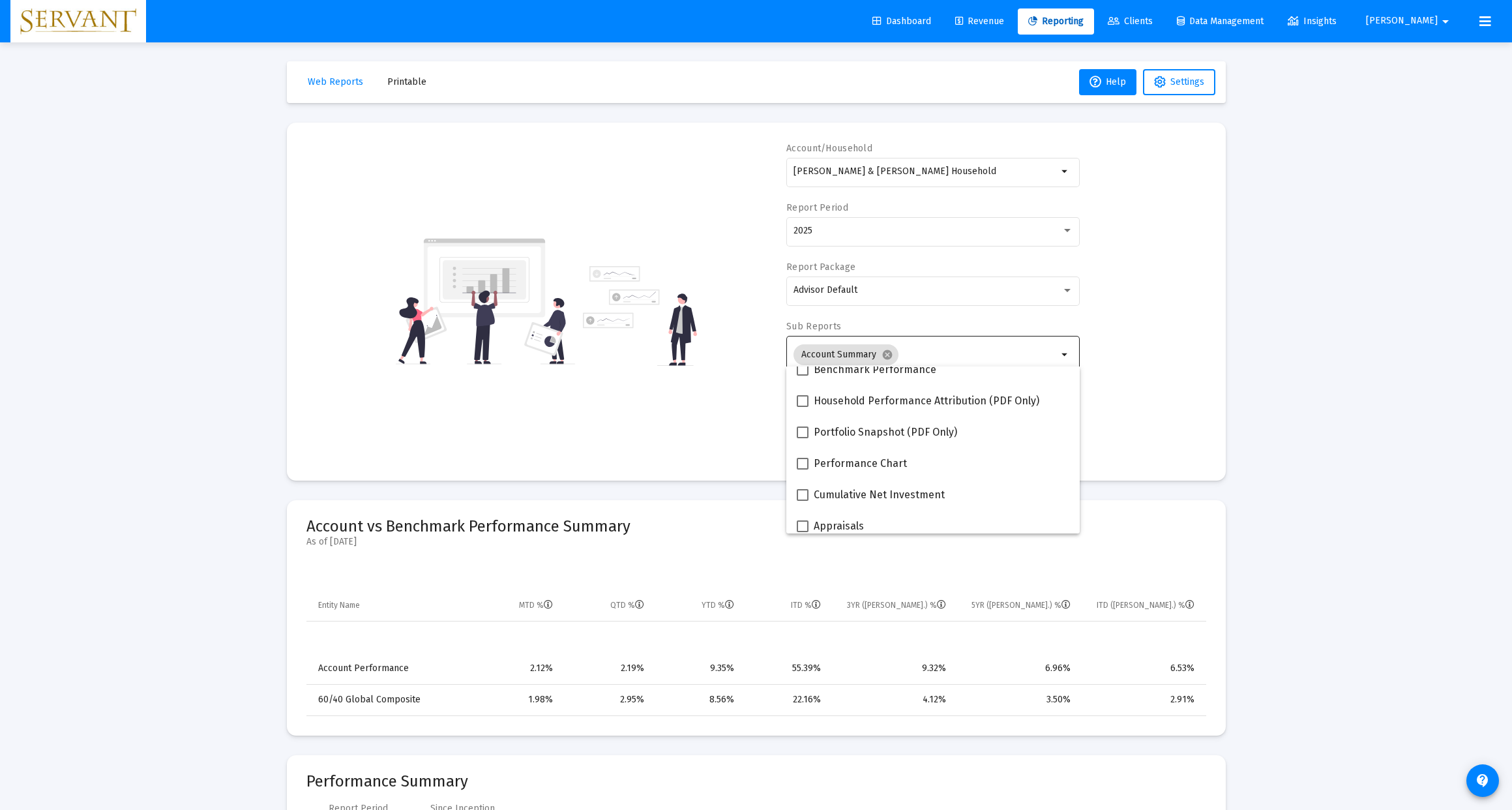
scroll to position [110, 0]
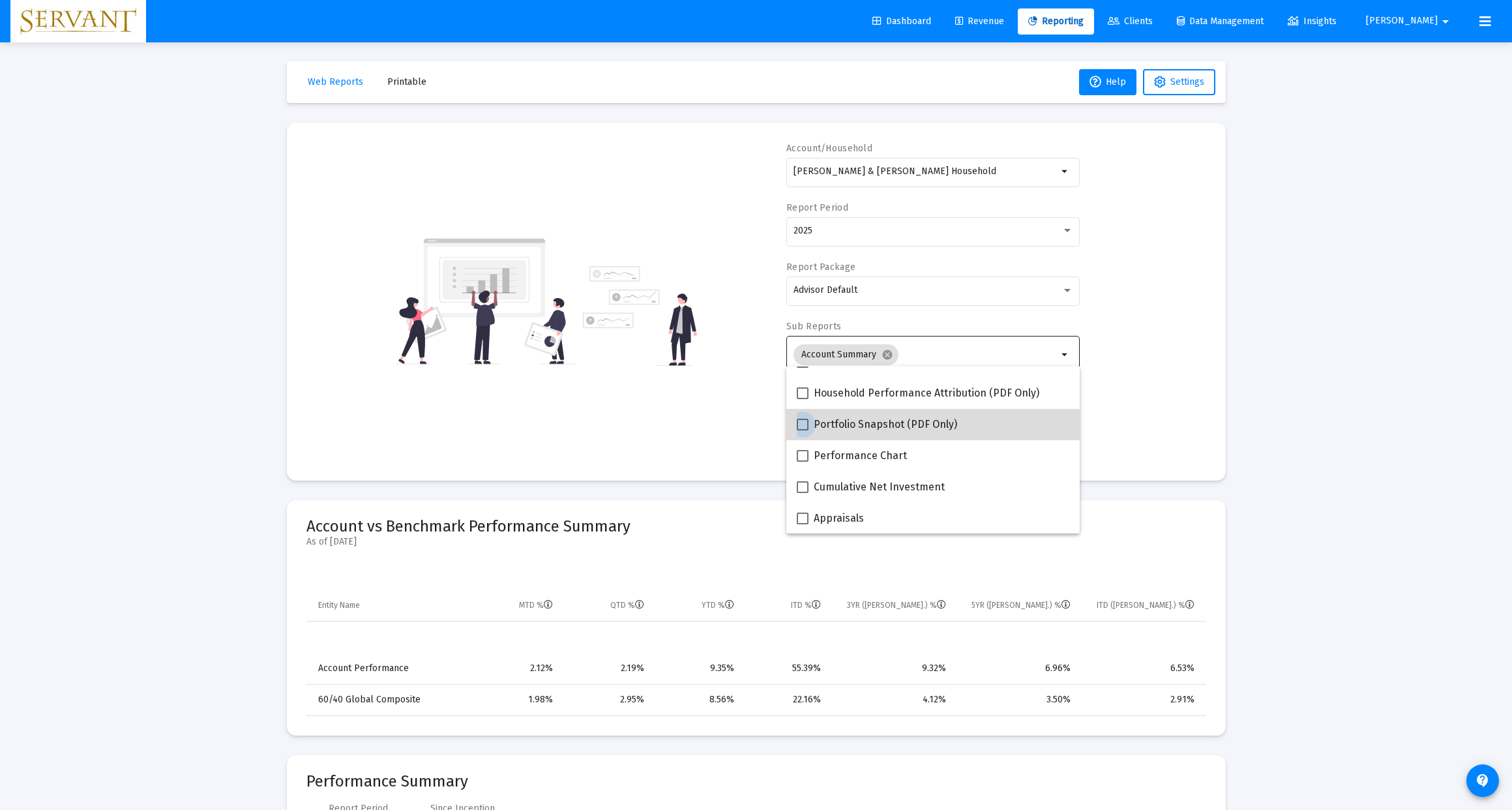
click at [810, 425] on label "Portfolio Snapshot (PDF Only)" at bounding box center [877, 424] width 160 height 16
click at [802, 430] on input "Portfolio Snapshot (PDF Only)" at bounding box center [802, 430] width 1 height 1
checkbox input "true"
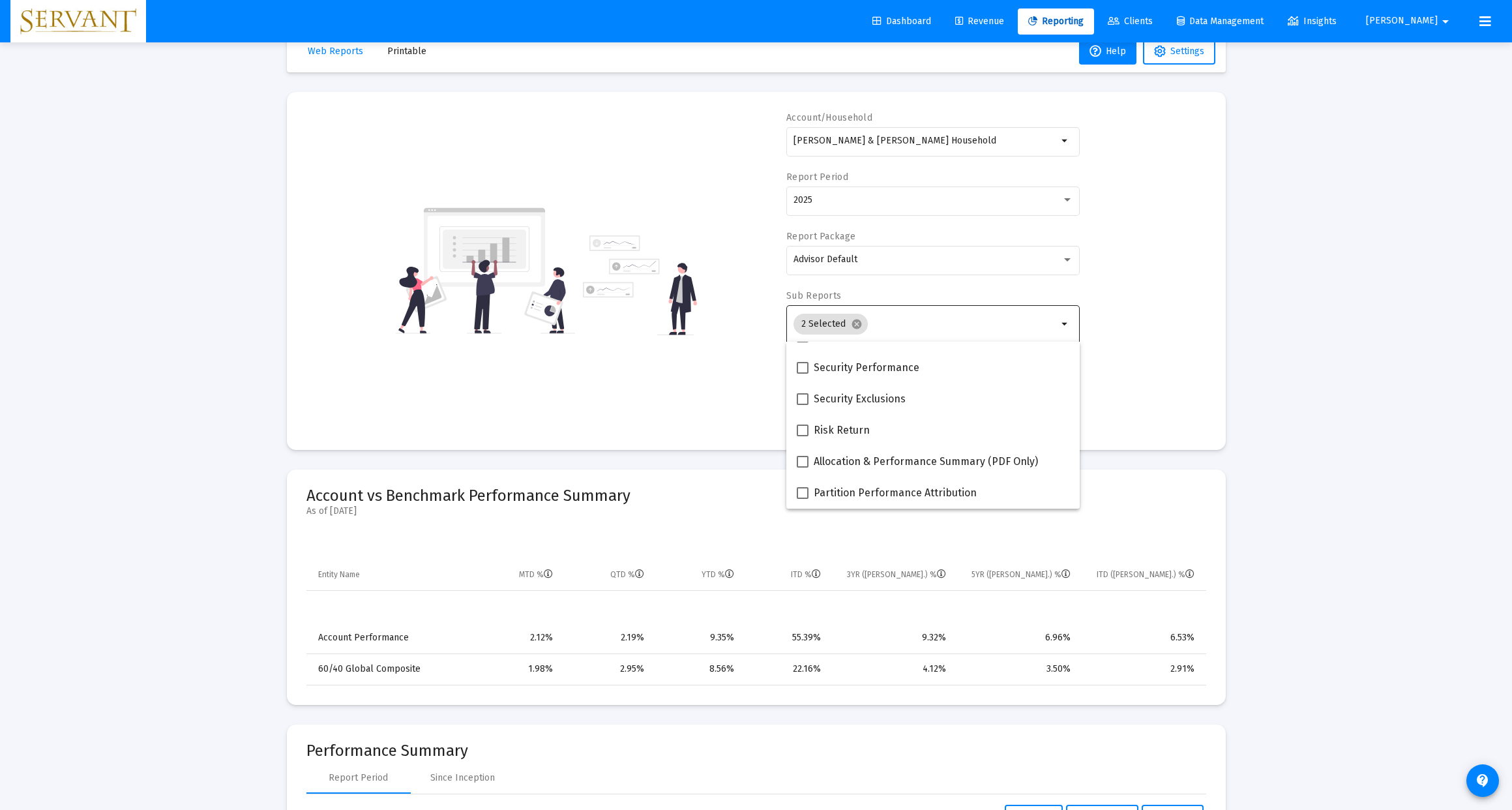
scroll to position [40, 0]
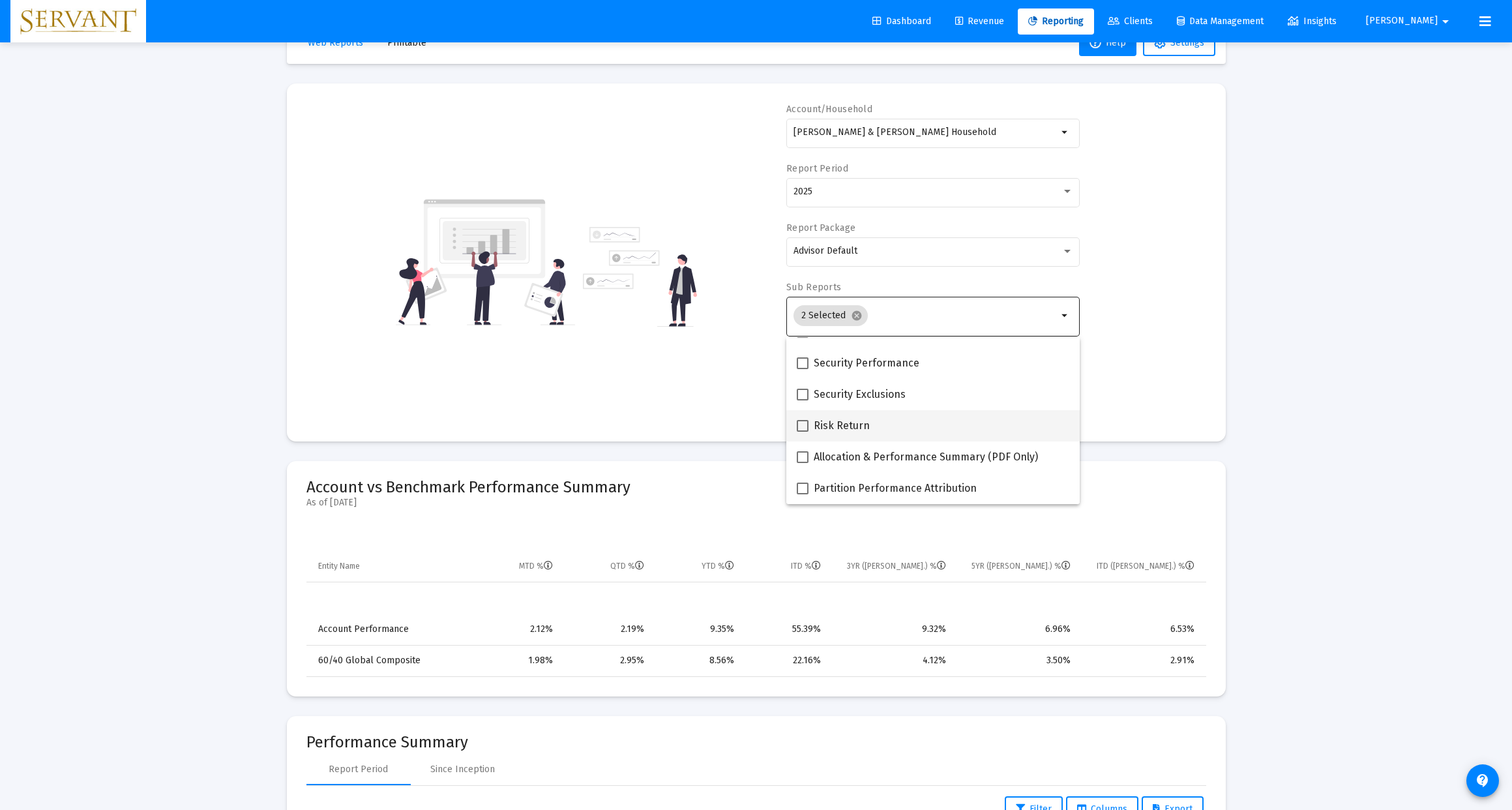
click at [809, 425] on label "Risk Return" at bounding box center [833, 426] width 73 height 16
click at [802, 431] on input "Risk Return" at bounding box center [802, 431] width 1 height 1
checkbox input "true"
drag, startPoint x: 804, startPoint y: 455, endPoint x: 886, endPoint y: 433, distance: 84.9
click at [806, 454] on span at bounding box center [802, 456] width 12 height 12
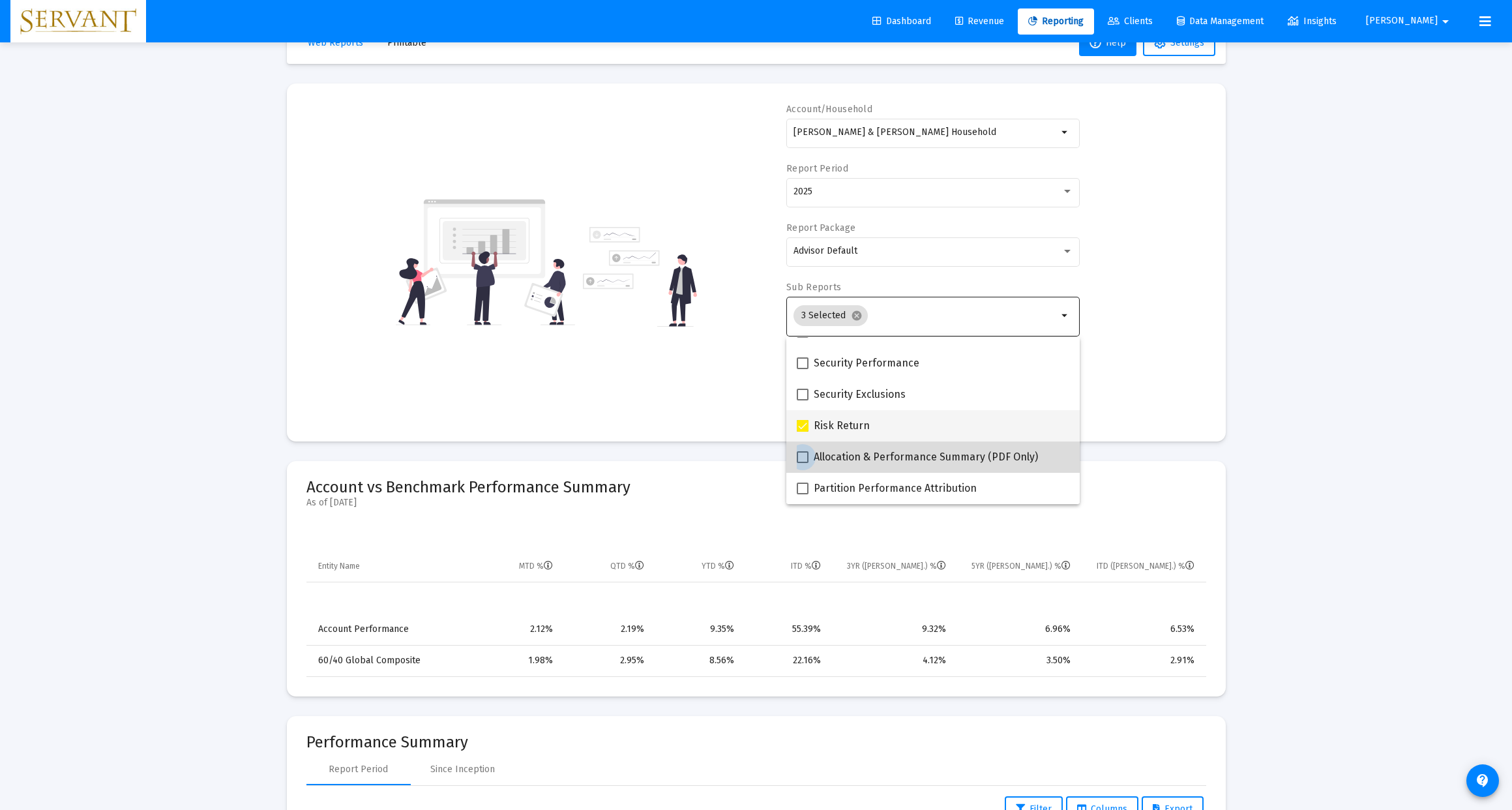
click at [802, 463] on input "Allocation & Performance Summary (PDF Only)" at bounding box center [802, 463] width 1 height 1
checkbox input "true"
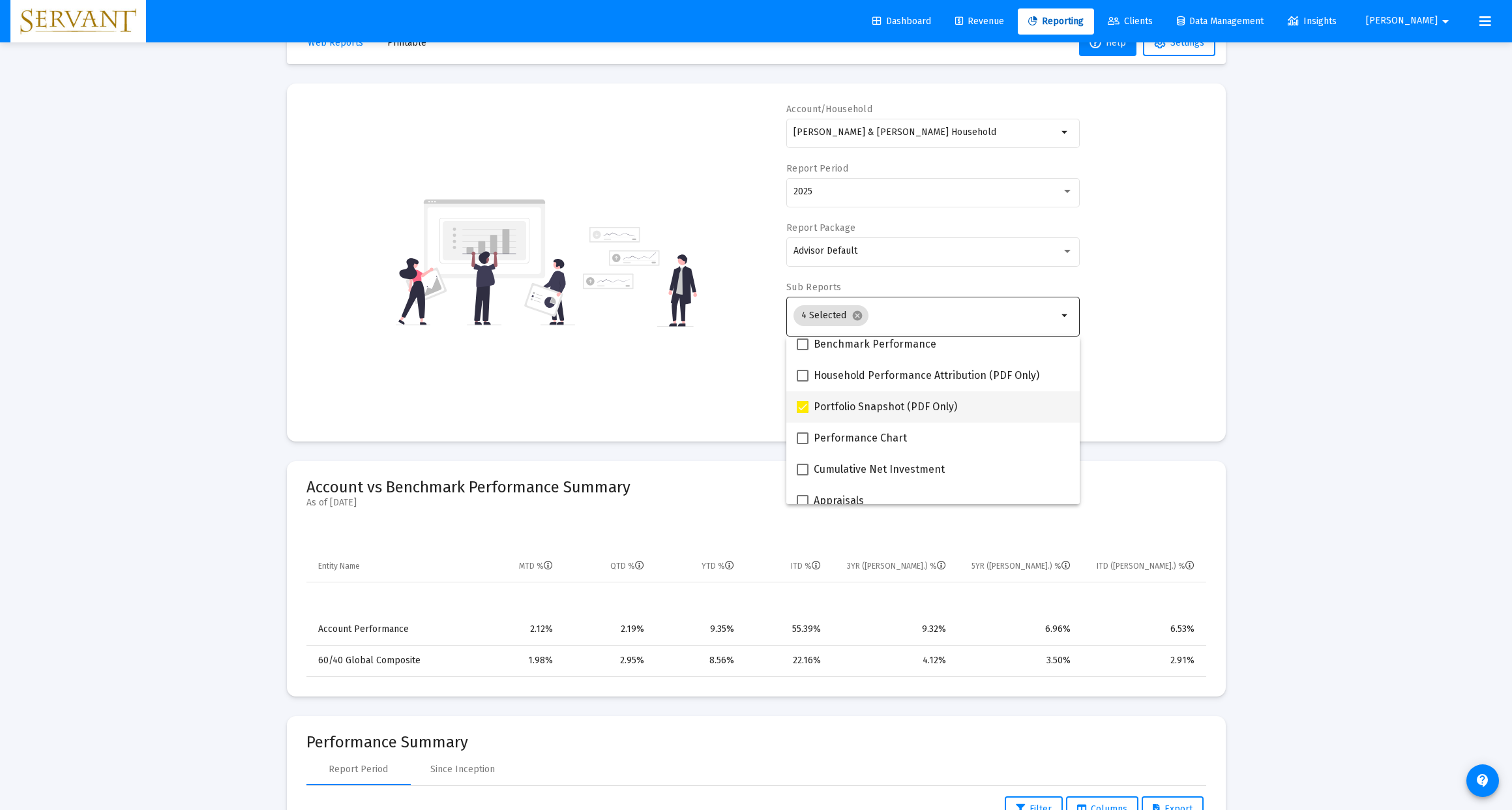
scroll to position [123, 0]
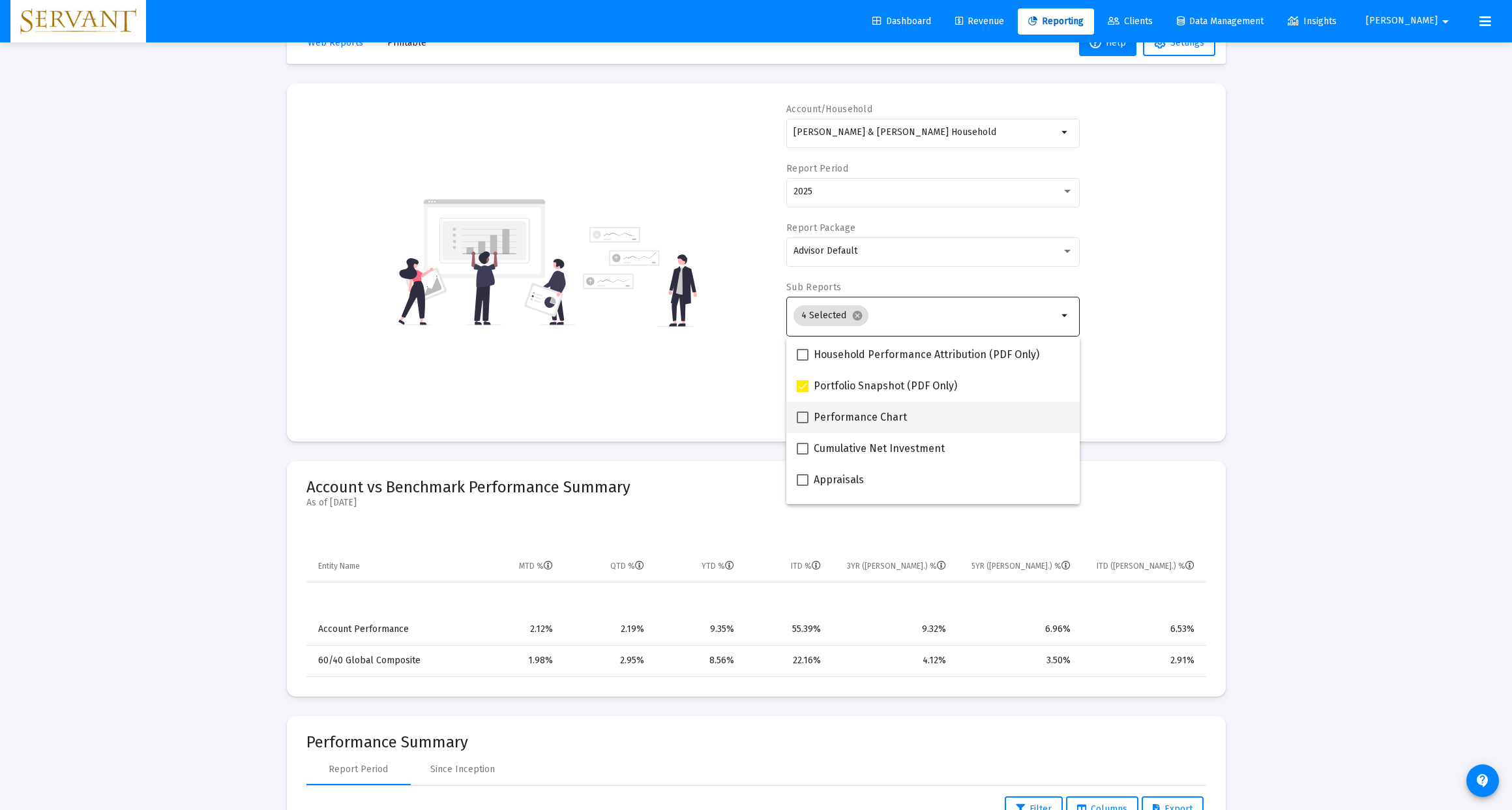
click at [798, 417] on span at bounding box center [802, 417] width 12 height 12
click at [802, 423] on input "Performance Chart" at bounding box center [802, 423] width 1 height 1
checkbox input "true"
click at [1220, 319] on mat-card "Account/Household [PERSON_NAME] & [PERSON_NAME] Household arrow_drop_down Repor…" at bounding box center [757, 262] width 939 height 358
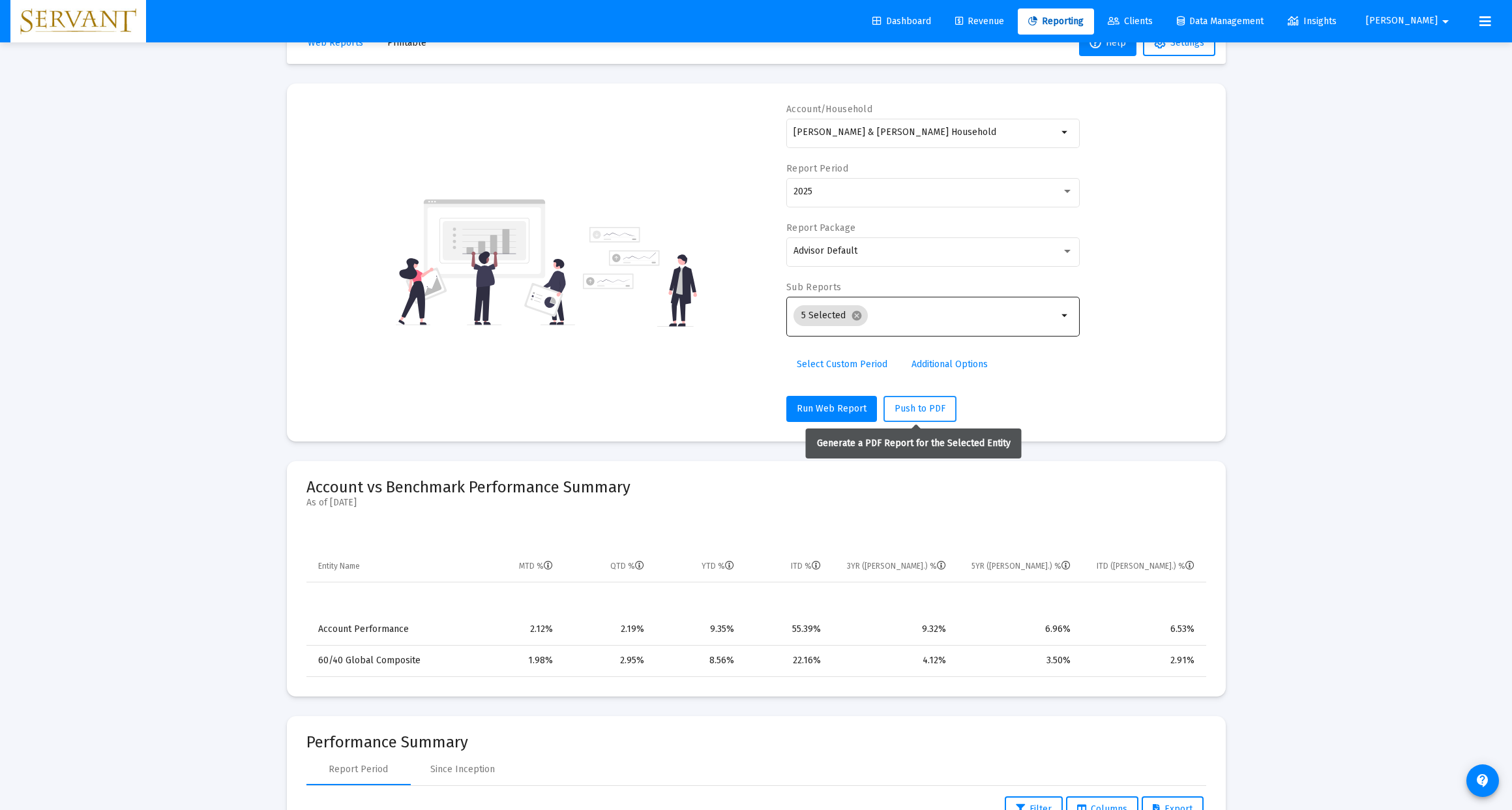
click at [918, 411] on span "Push to PDF" at bounding box center [920, 408] width 51 height 11
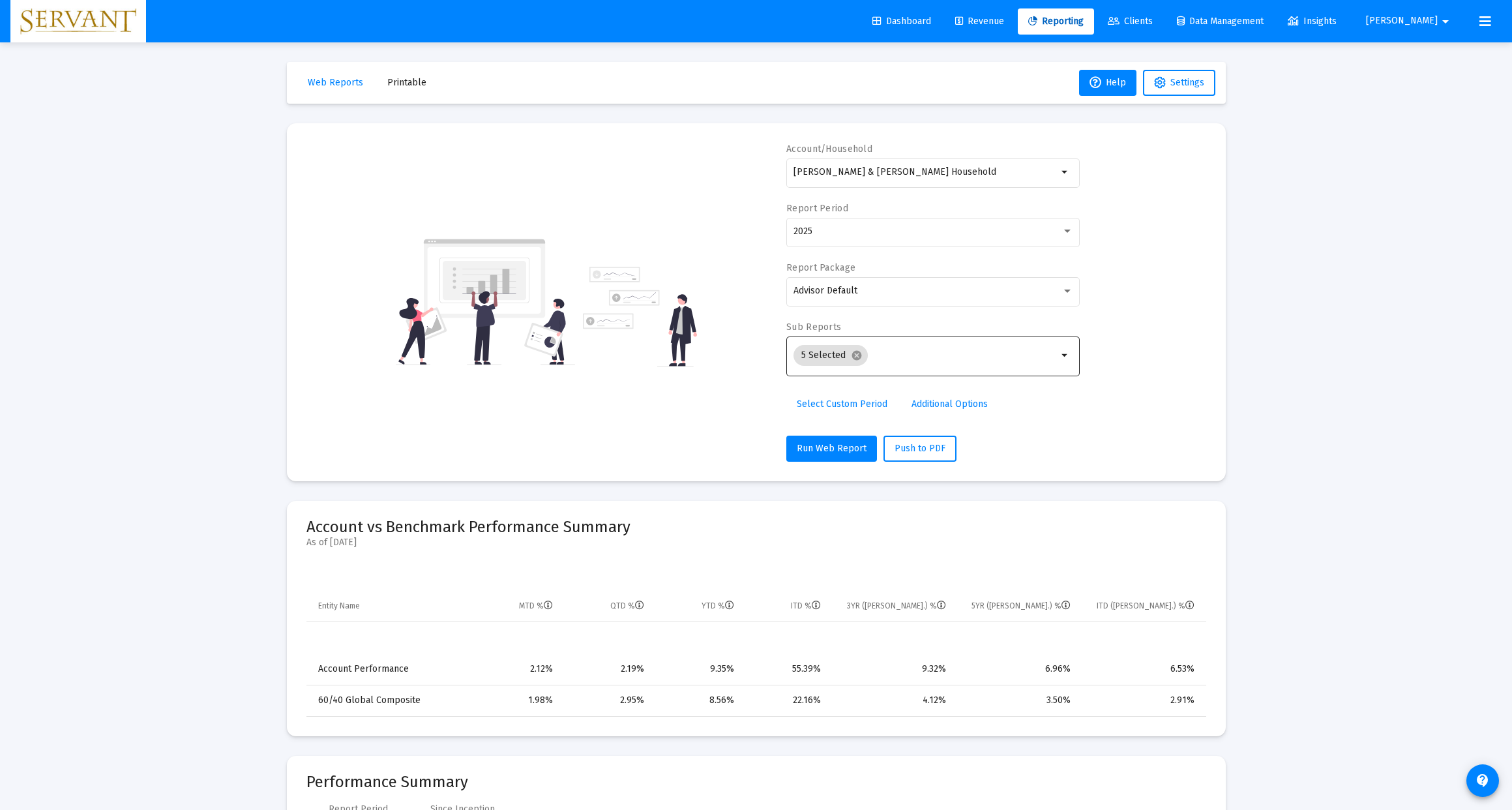
scroll to position [0, 0]
click at [403, 80] on span "Printable" at bounding box center [406, 83] width 39 height 11
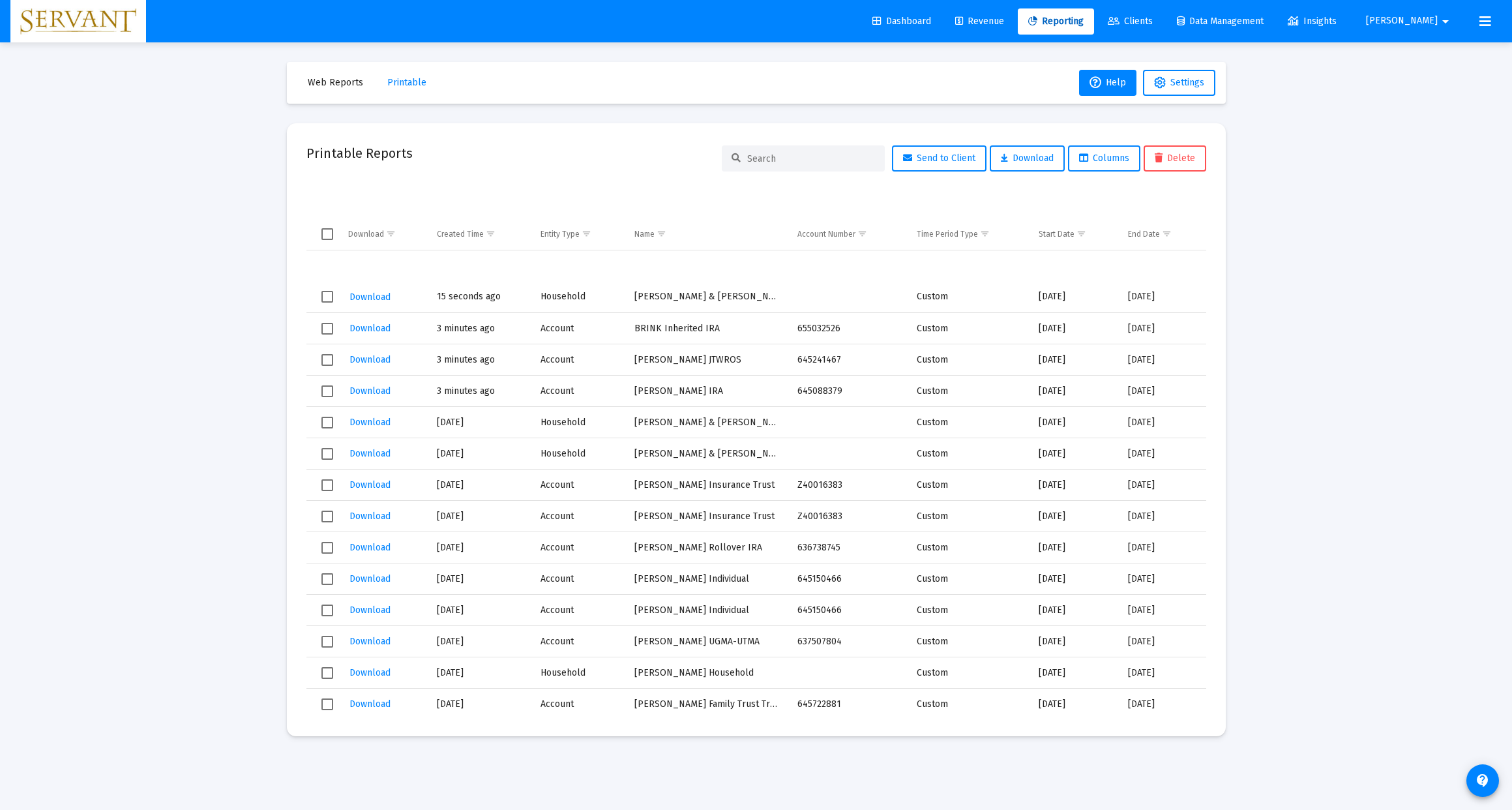
click at [371, 295] on span "Download" at bounding box center [370, 297] width 41 height 11
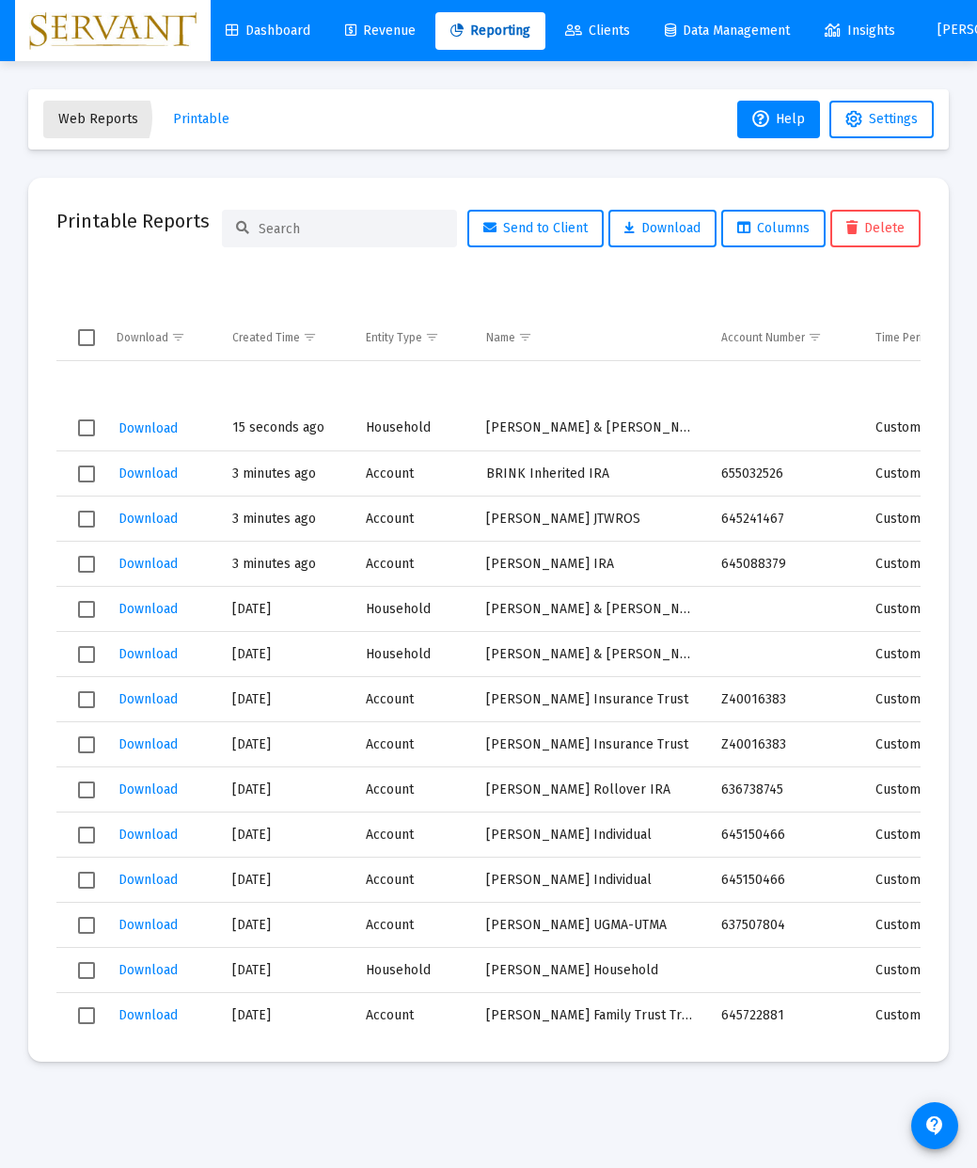
click at [83, 118] on span "Web Reports" at bounding box center [98, 119] width 80 height 16
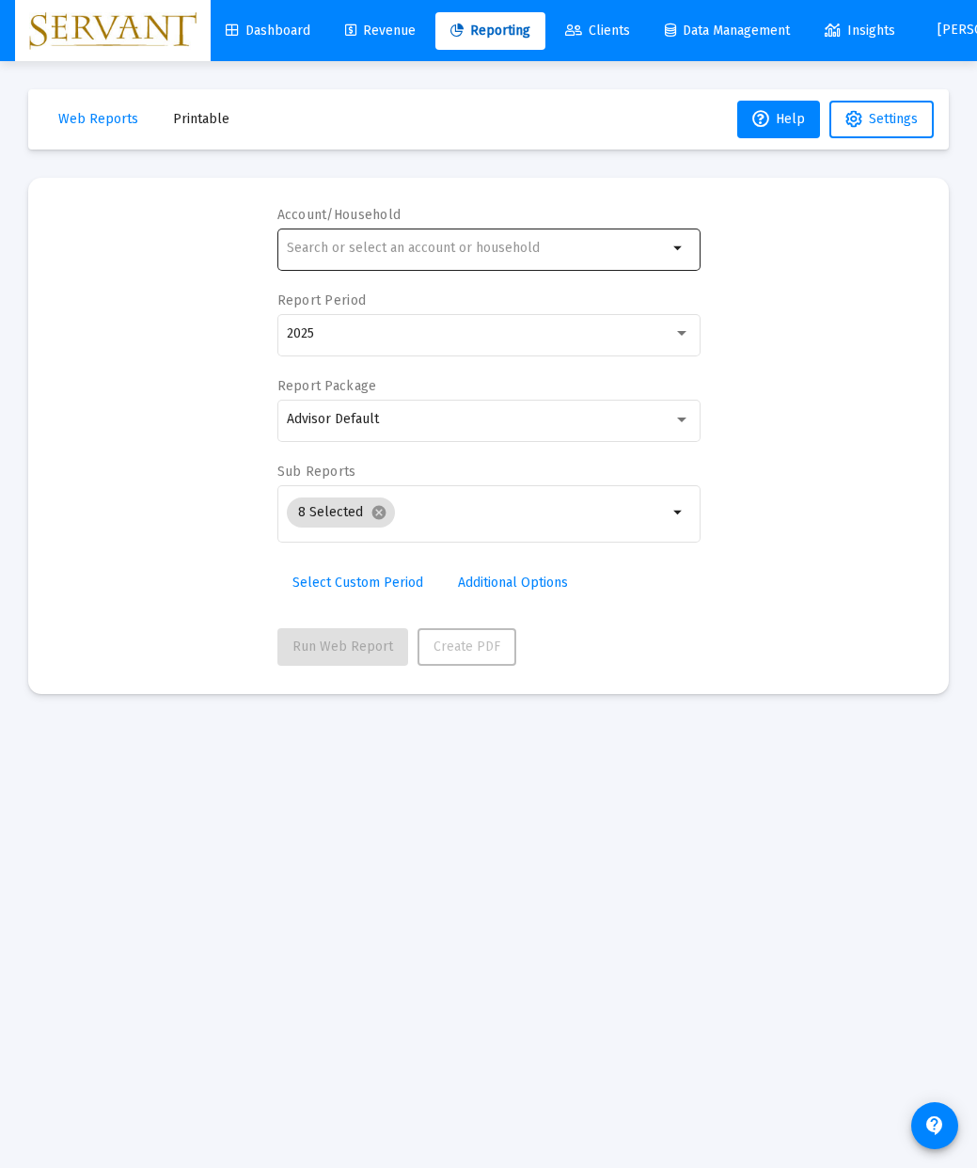
click at [478, 236] on div at bounding box center [477, 248] width 381 height 46
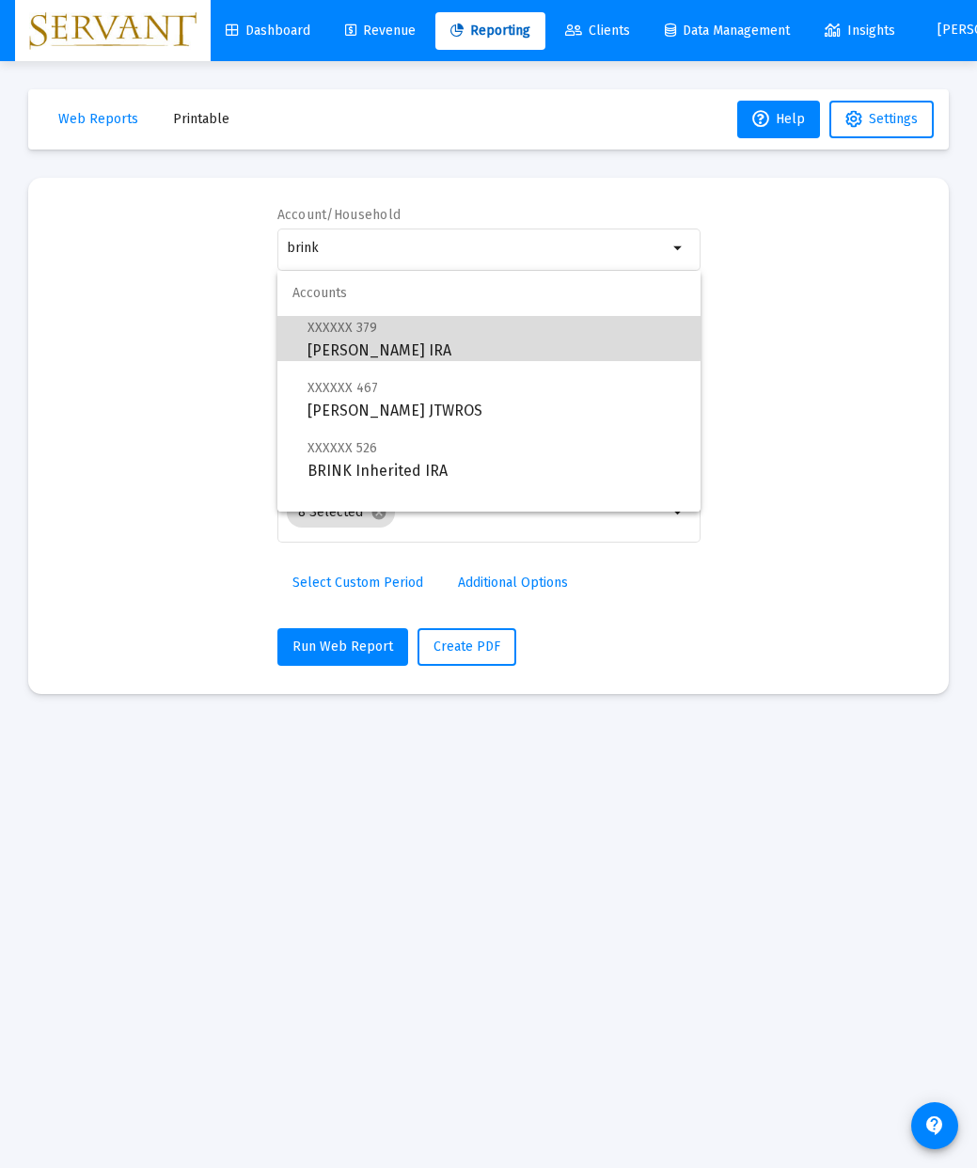
click at [362, 334] on span "XXXXXX 379" at bounding box center [342, 328] width 70 height 16
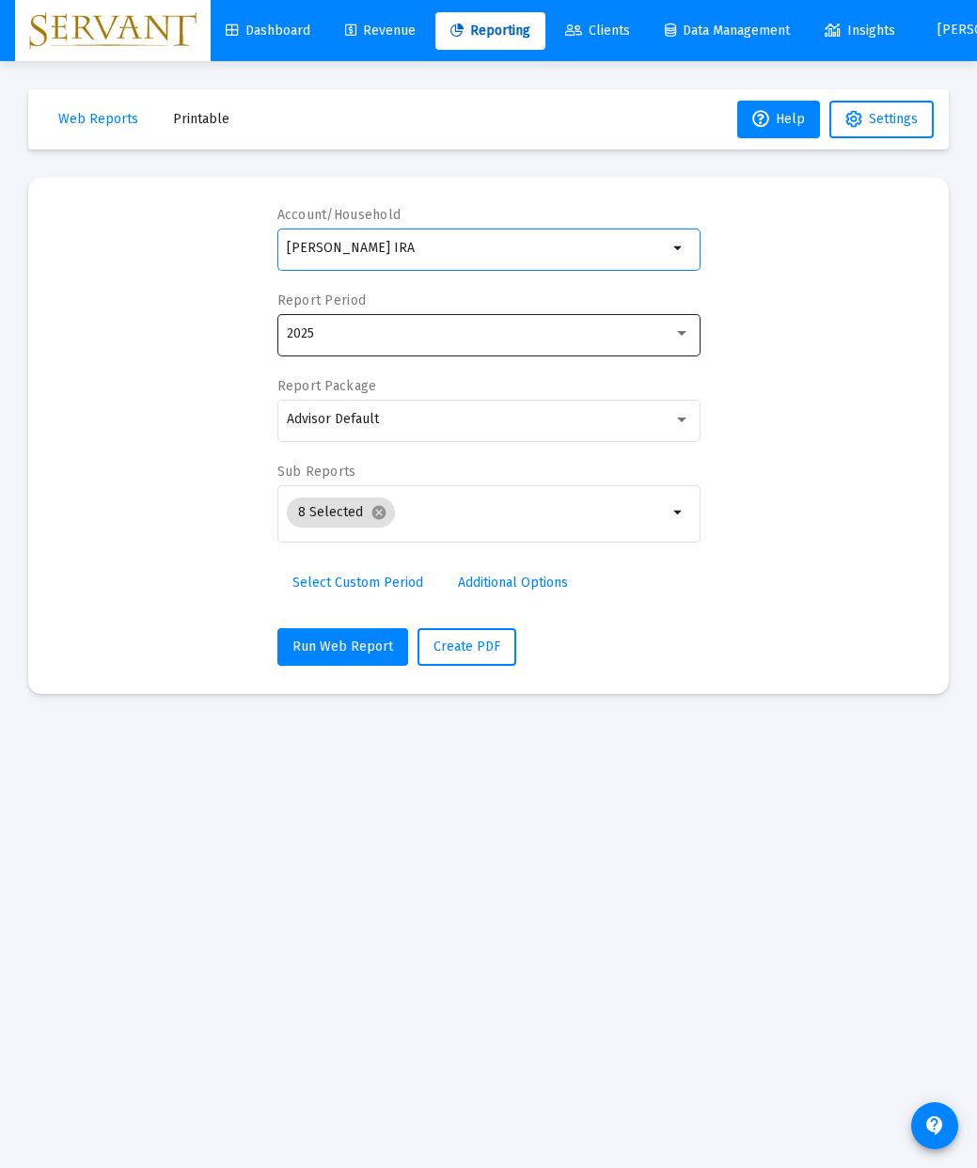
click at [679, 335] on div at bounding box center [681, 333] width 9 height 5
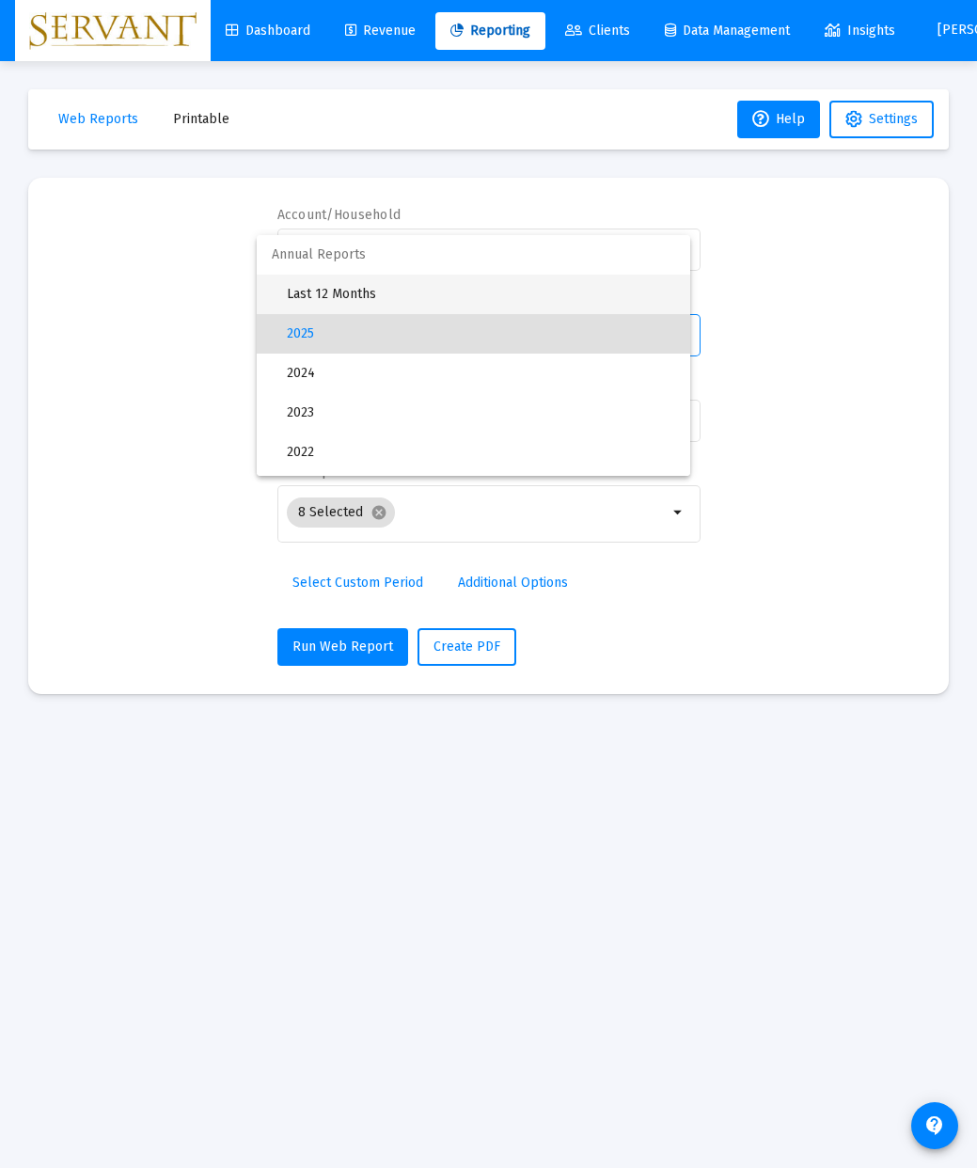
click at [386, 296] on span "Last 12 Months" at bounding box center [481, 293] width 388 height 39
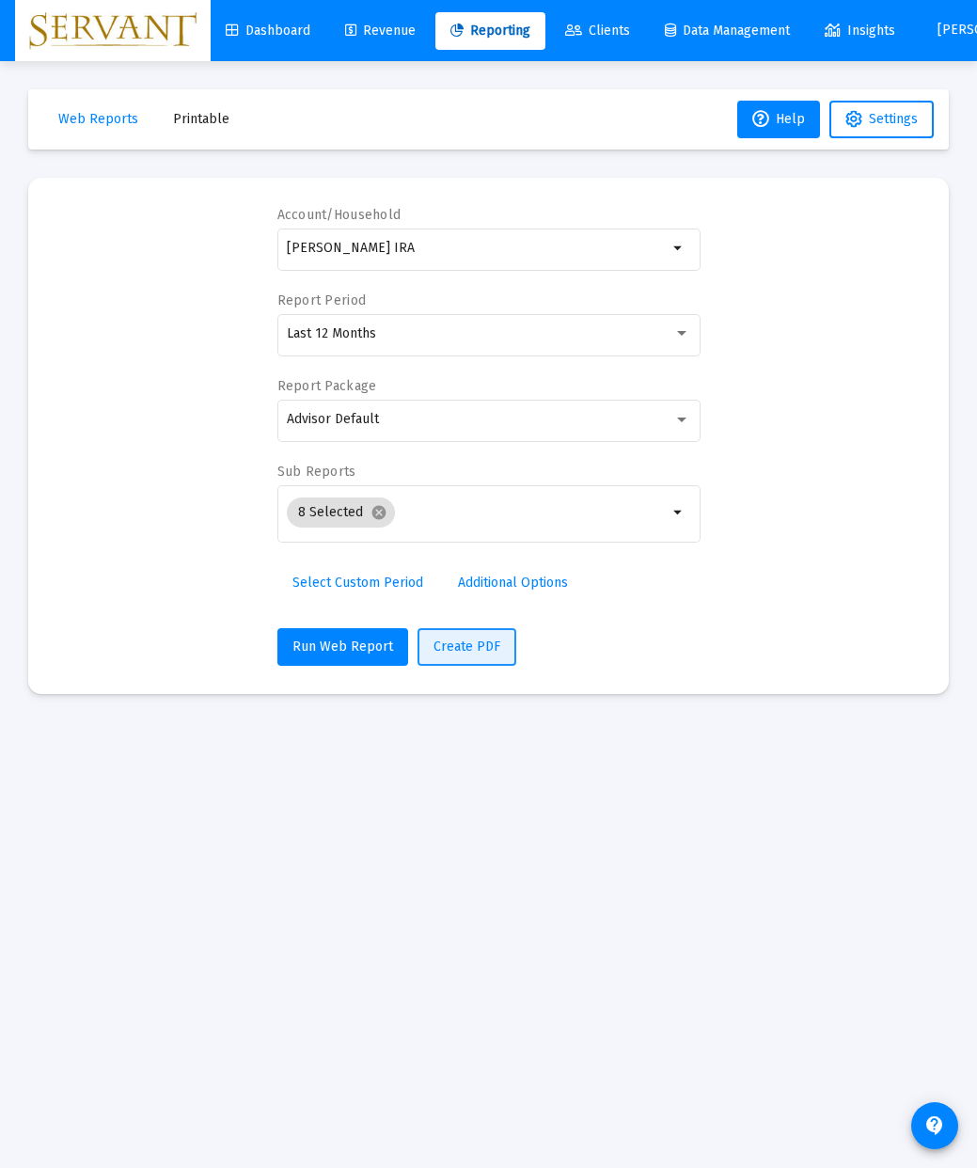
click at [456, 650] on span "Create PDF" at bounding box center [466, 646] width 67 height 16
click at [677, 251] on mat-icon "arrow_drop_down" at bounding box center [678, 248] width 23 height 23
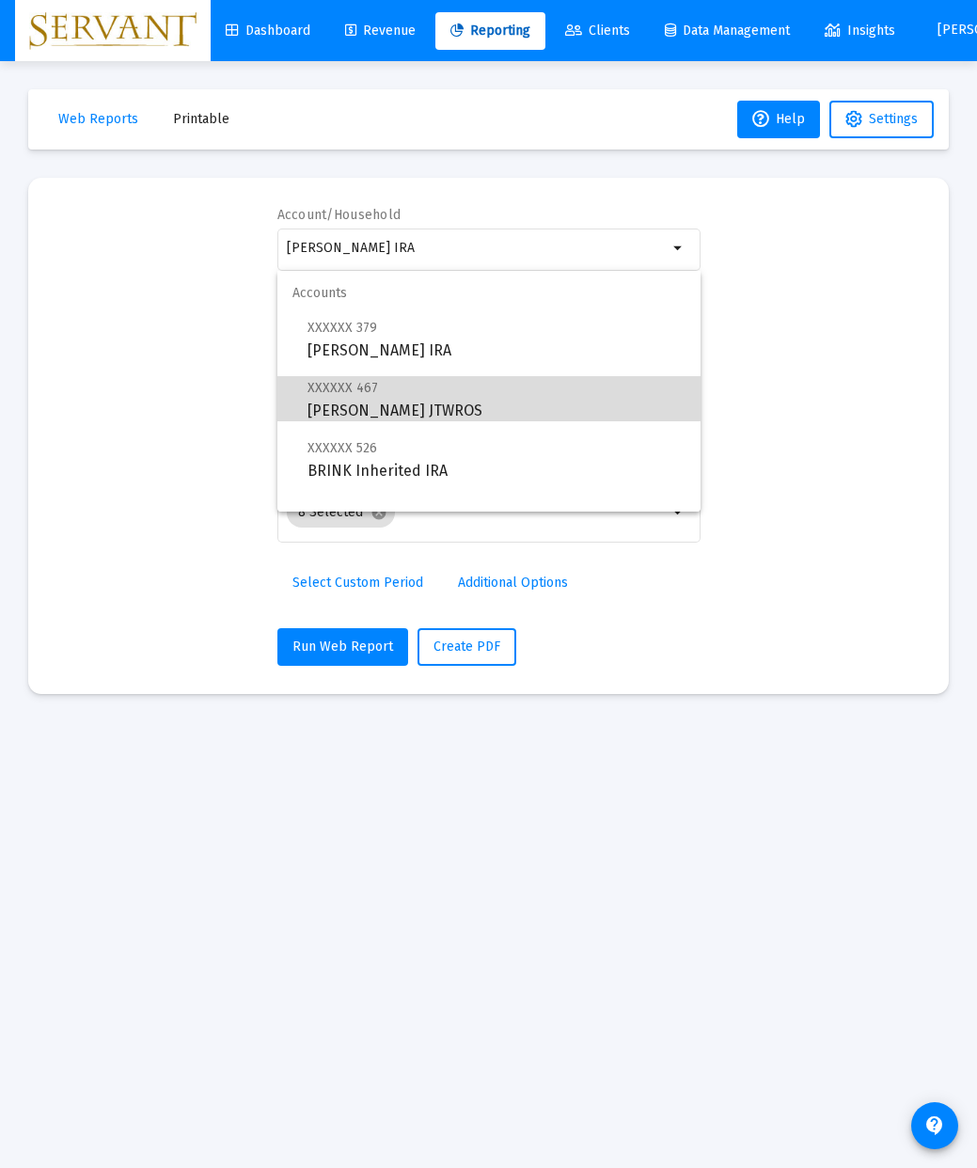
click at [388, 396] on span "XXXXXX 467 [PERSON_NAME] JTWROS" at bounding box center [496, 399] width 378 height 46
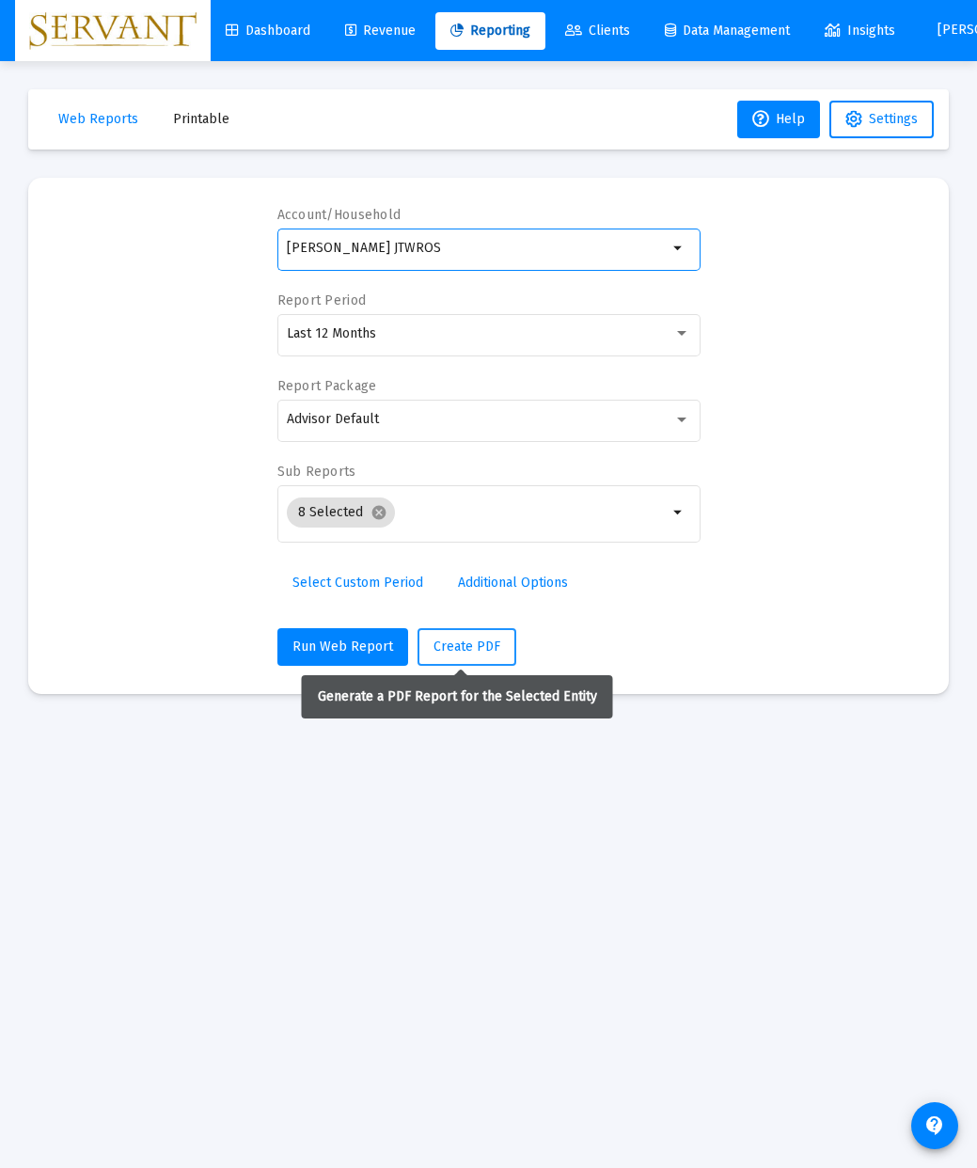
click at [464, 646] on span "Create PDF" at bounding box center [466, 646] width 67 height 16
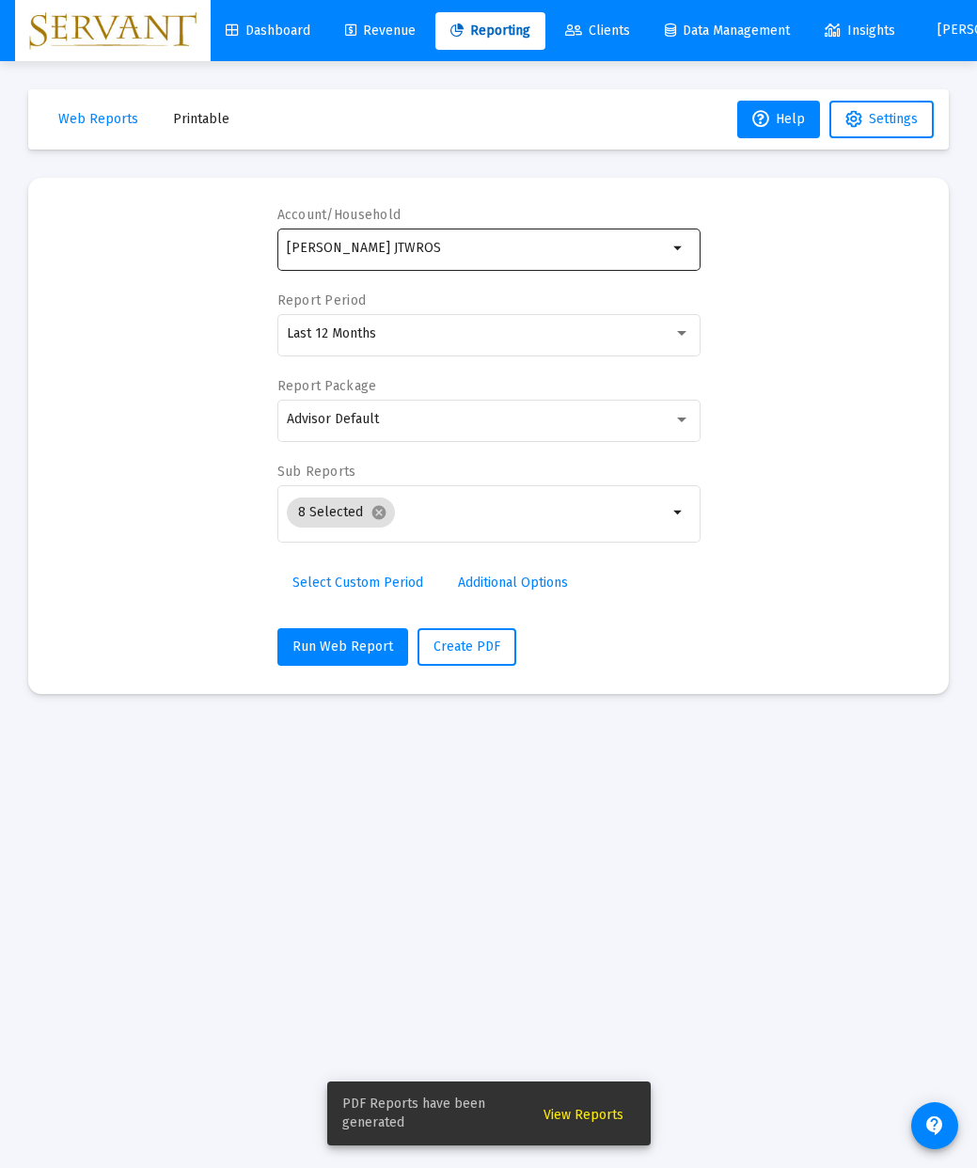
click at [680, 252] on mat-icon "arrow_drop_down" at bounding box center [678, 248] width 23 height 23
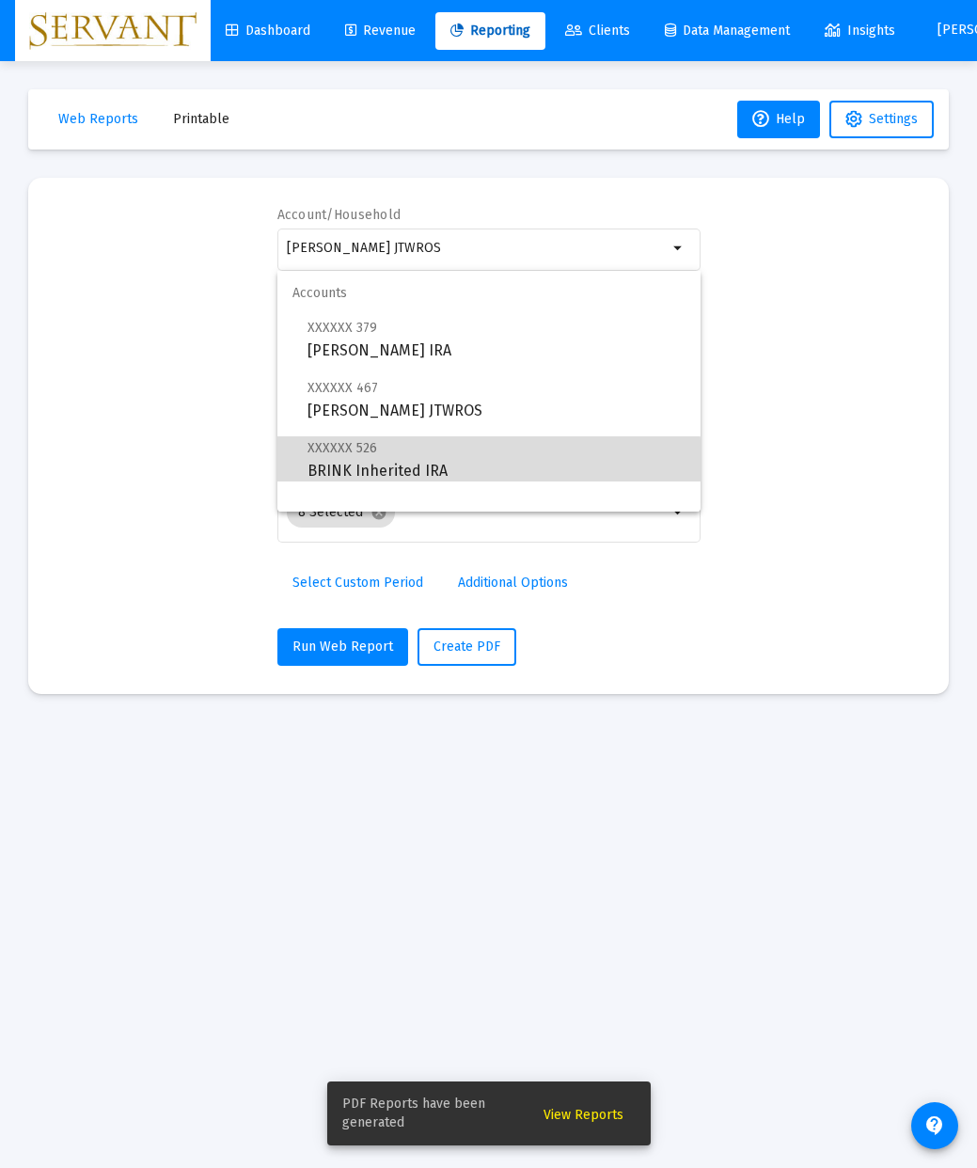
click at [344, 464] on span "XXXXXX 526 BRINK Inherited IRA" at bounding box center [496, 459] width 378 height 46
type input "BRINK Inherited IRA"
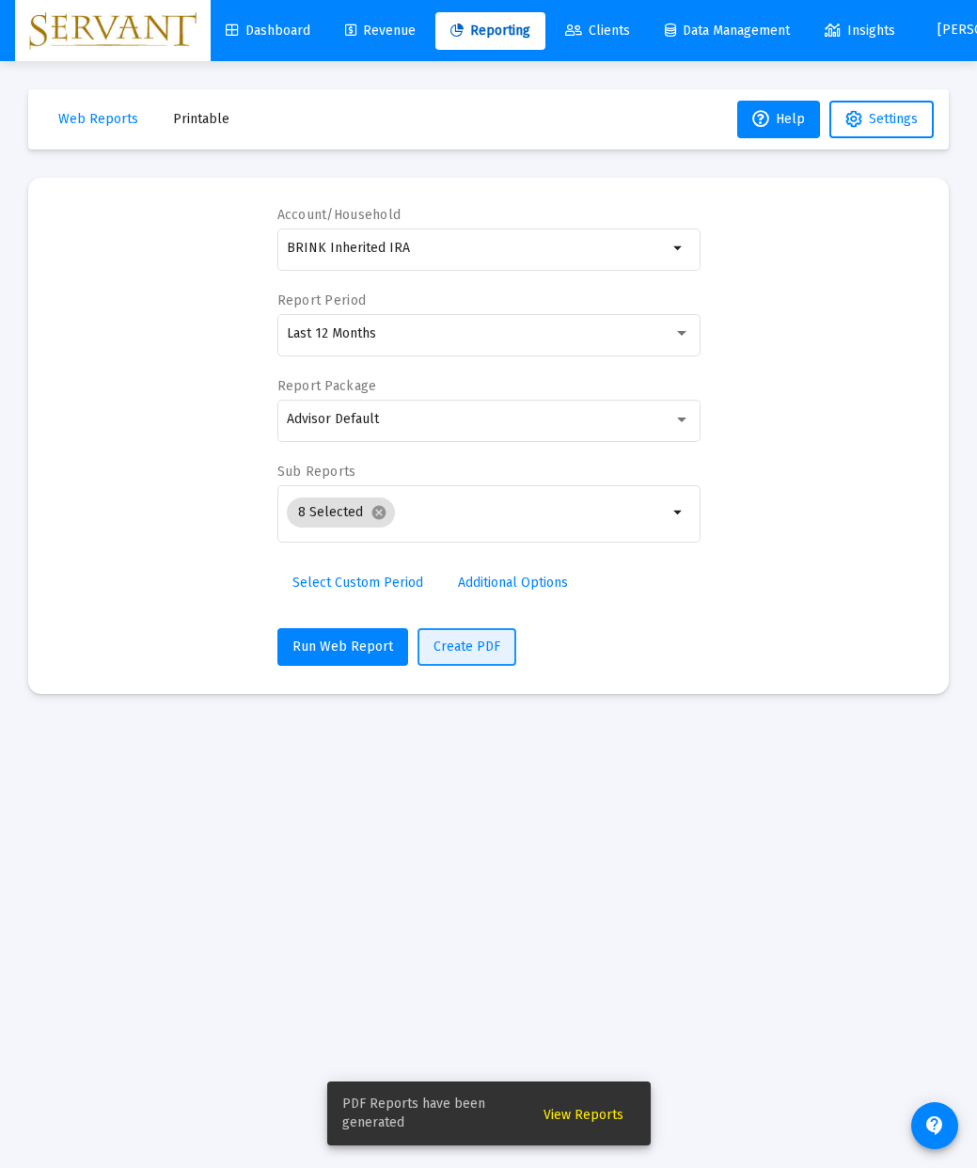
click at [468, 646] on span "Create PDF" at bounding box center [466, 646] width 67 height 16
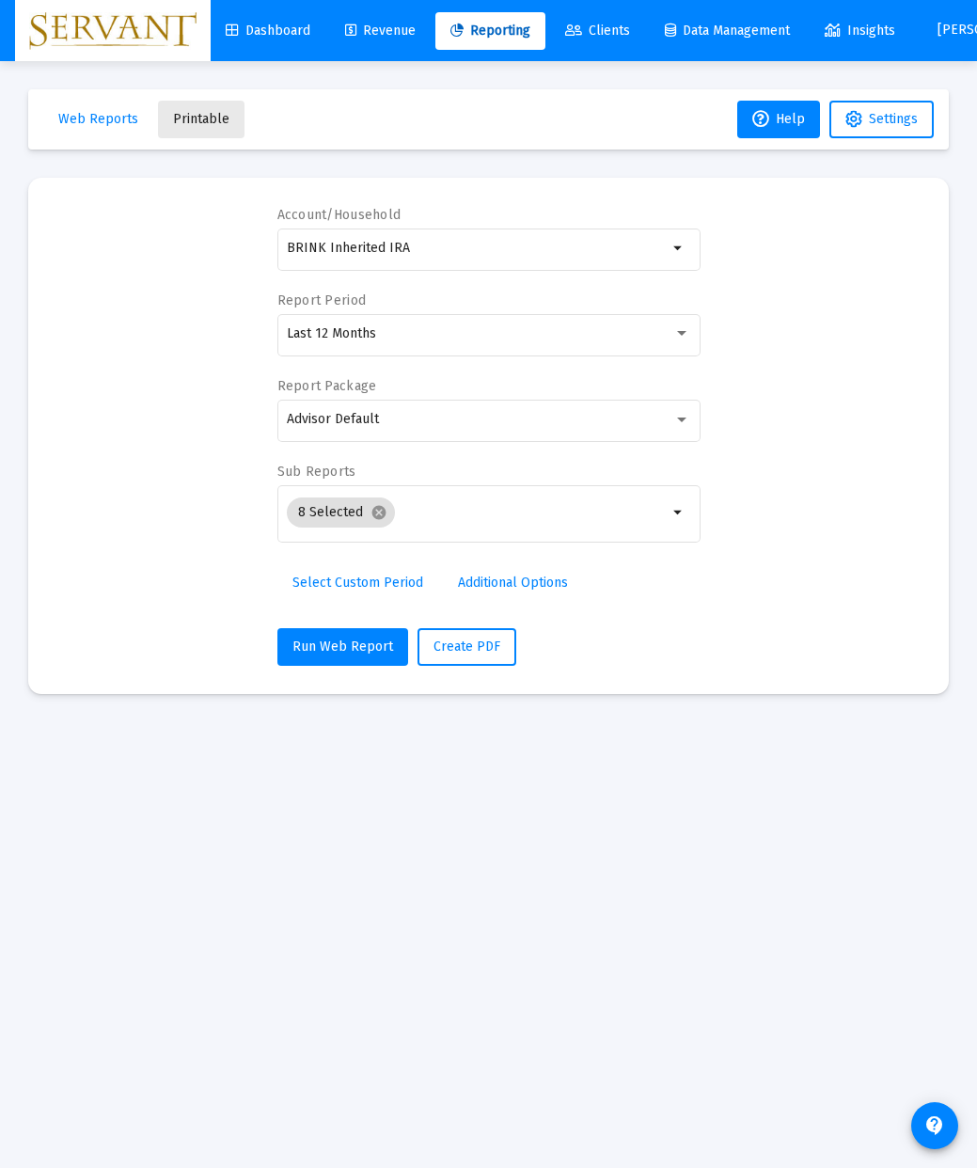
click at [197, 118] on span "Printable" at bounding box center [201, 119] width 56 height 16
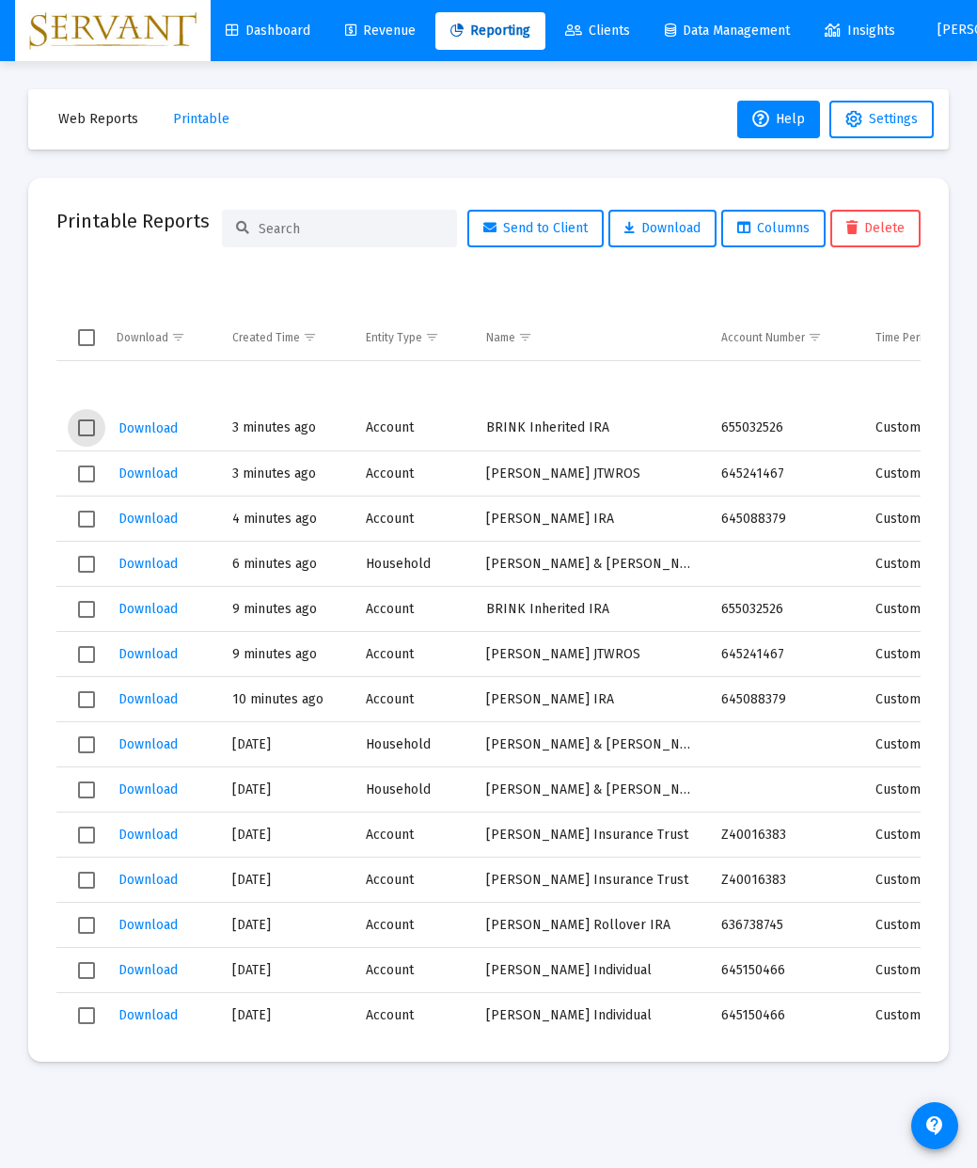
click at [88, 429] on span "Select row" at bounding box center [86, 427] width 17 height 17
click at [94, 477] on span "Select row" at bounding box center [86, 473] width 17 height 17
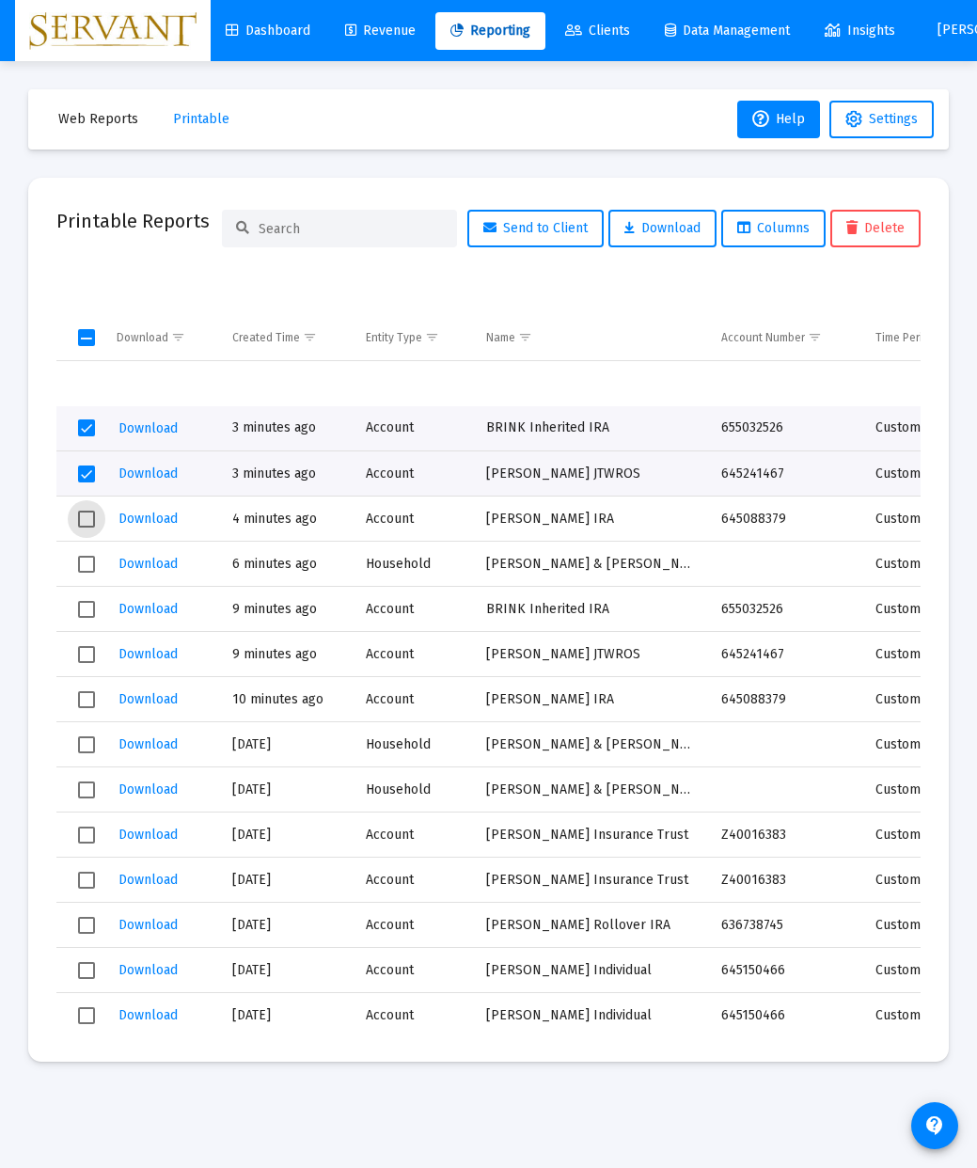
click at [86, 520] on span "Select row" at bounding box center [86, 518] width 17 height 17
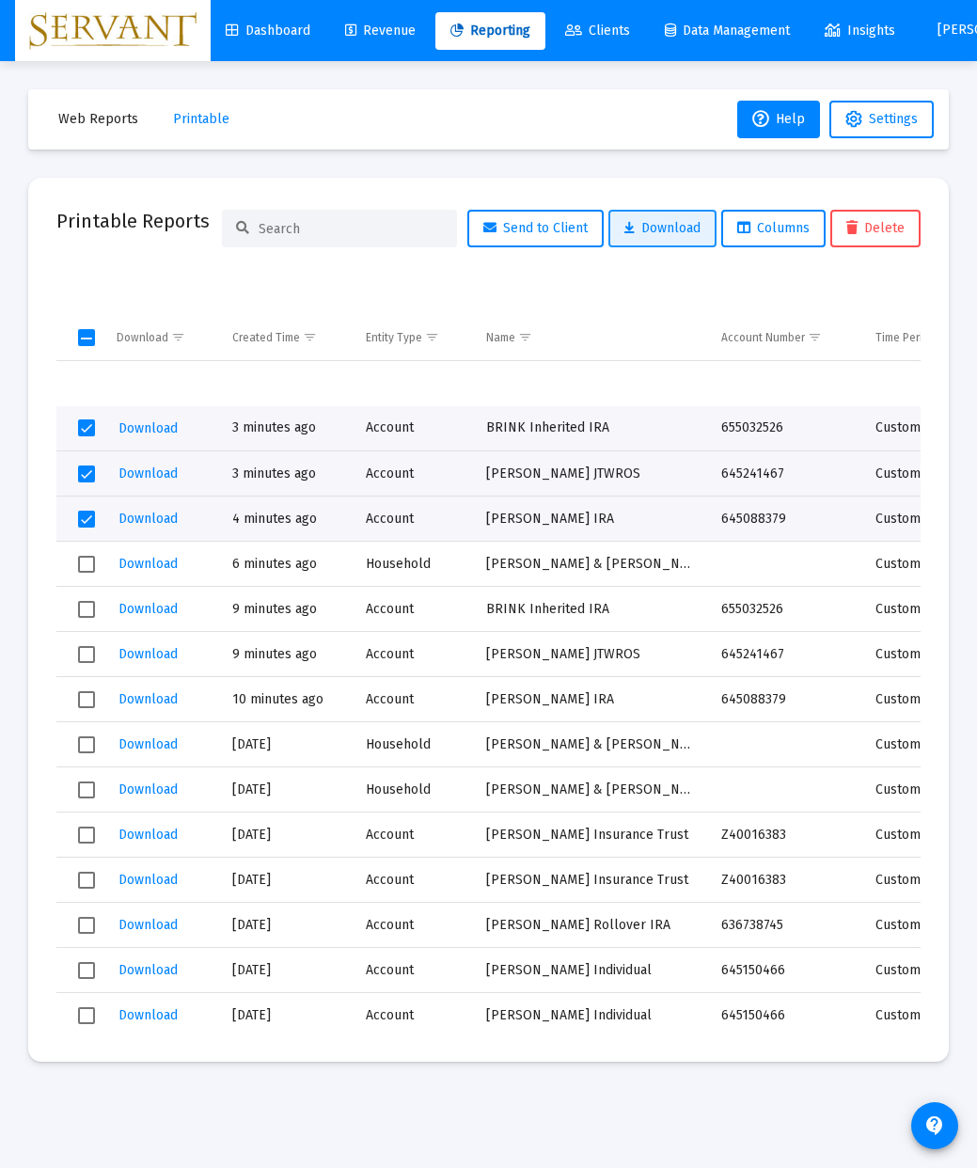
click at [674, 237] on button "Download" at bounding box center [662, 229] width 108 height 38
